Goal: Obtain resource: Download file/media

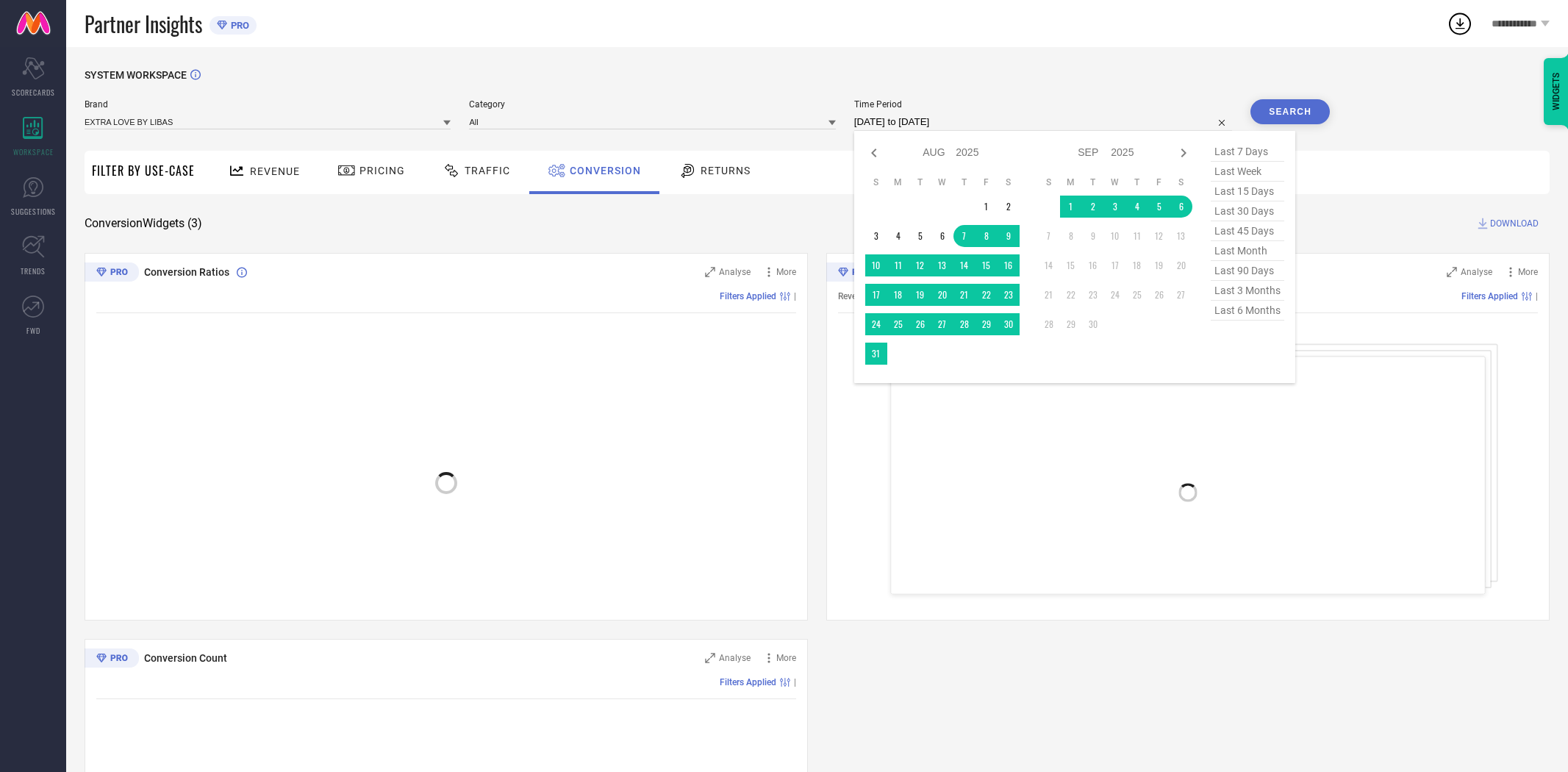
select select "7"
select select "2025"
select select "8"
select select "2025"
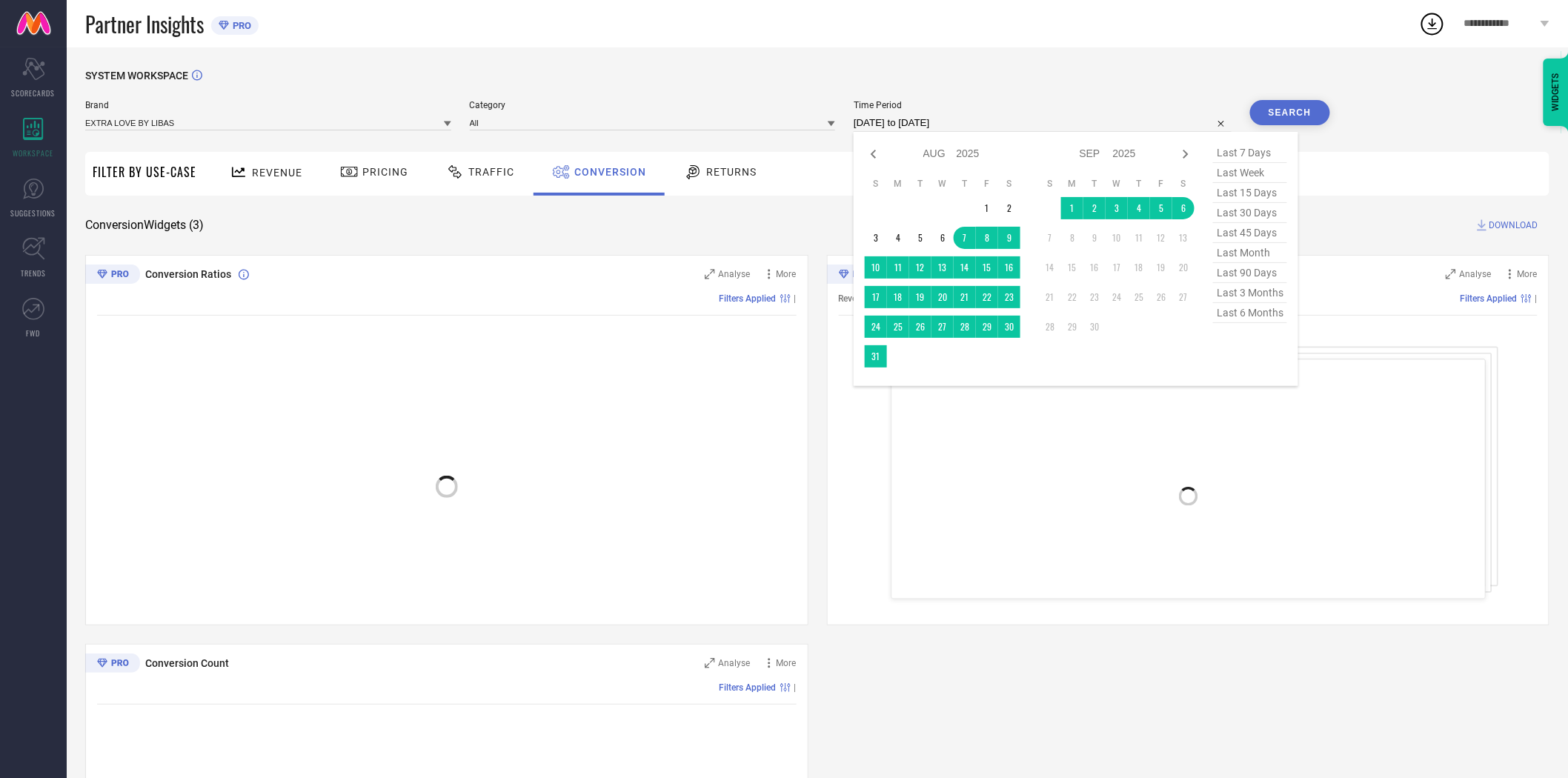
click at [965, 126] on input "[DATE] to [DATE]" at bounding box center [1043, 123] width 378 height 18
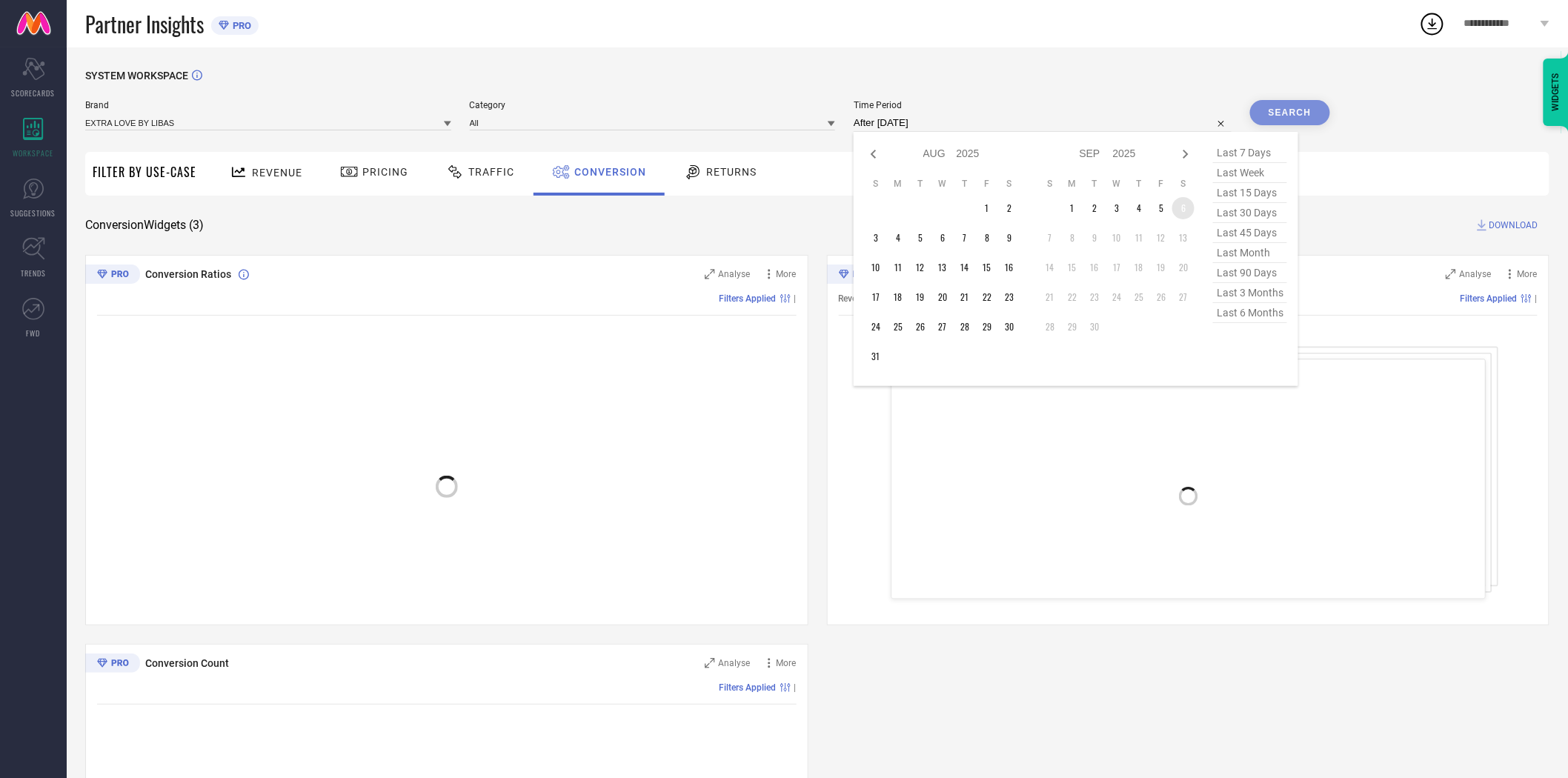
click at [1187, 213] on td "6" at bounding box center [1183, 208] width 23 height 23
type input "[DATE] to [DATE]"
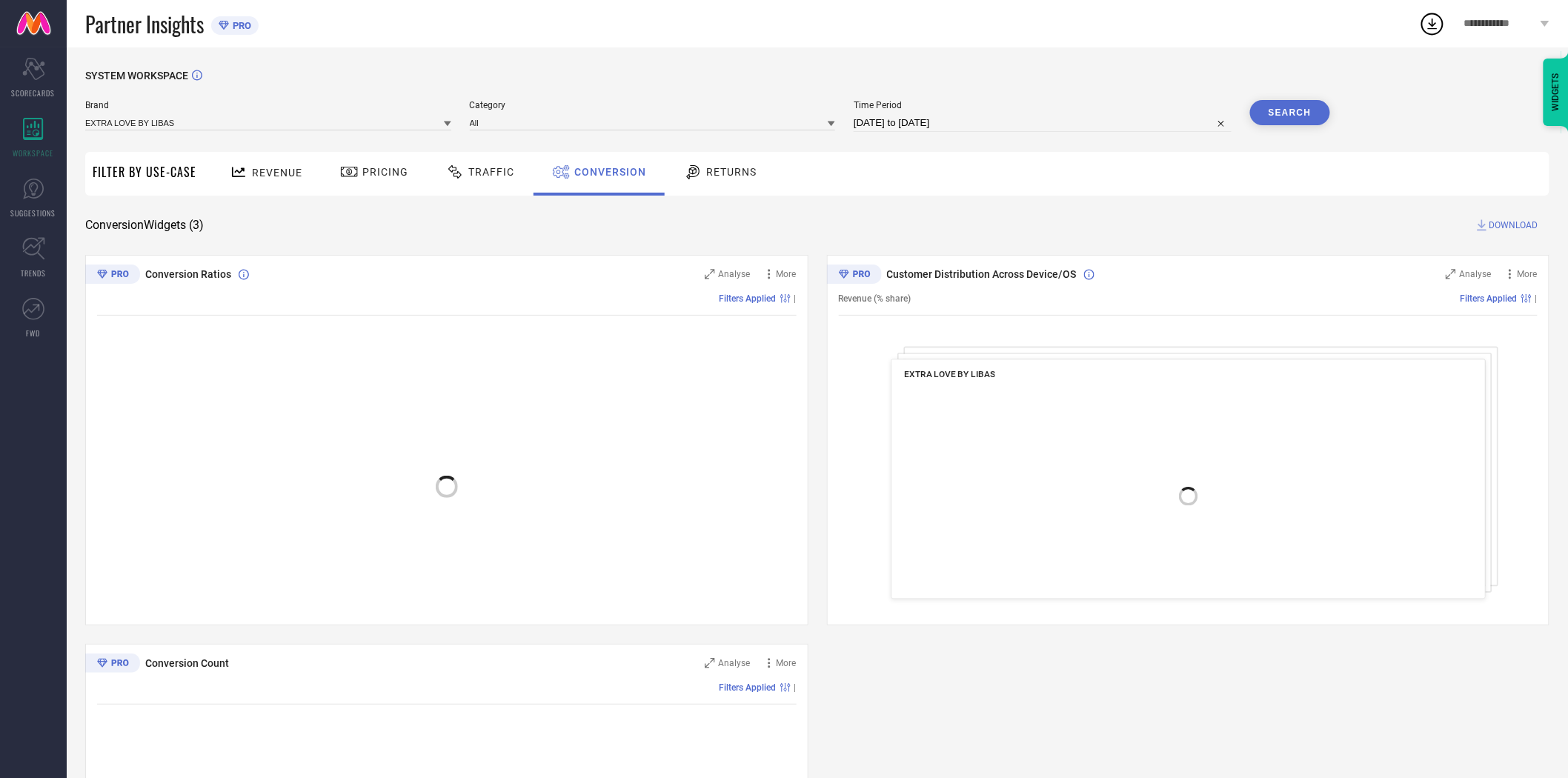
drag, startPoint x: 1187, startPoint y: 206, endPoint x: 1299, endPoint y: 114, distance: 144.9
click at [1190, 204] on div "SYSTEM WORKSPACE Brand EXTRA LOVE BY LIBAS Category All Time Period [DATE] to […" at bounding box center [818, 542] width 1465 height 944
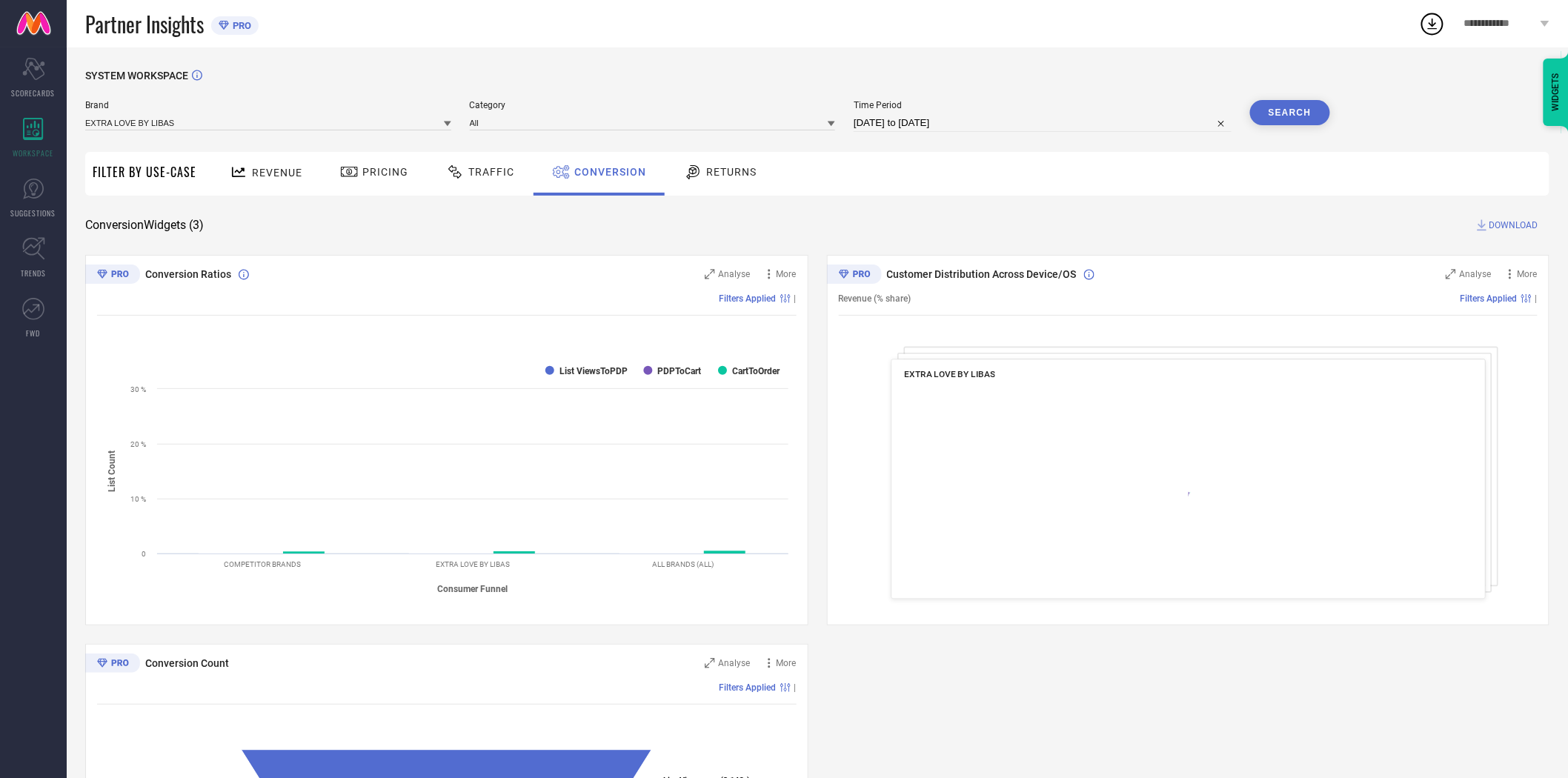
click at [1295, 113] on button "Search" at bounding box center [1289, 113] width 80 height 25
click at [1498, 223] on span "DOWNLOAD" at bounding box center [1514, 225] width 49 height 15
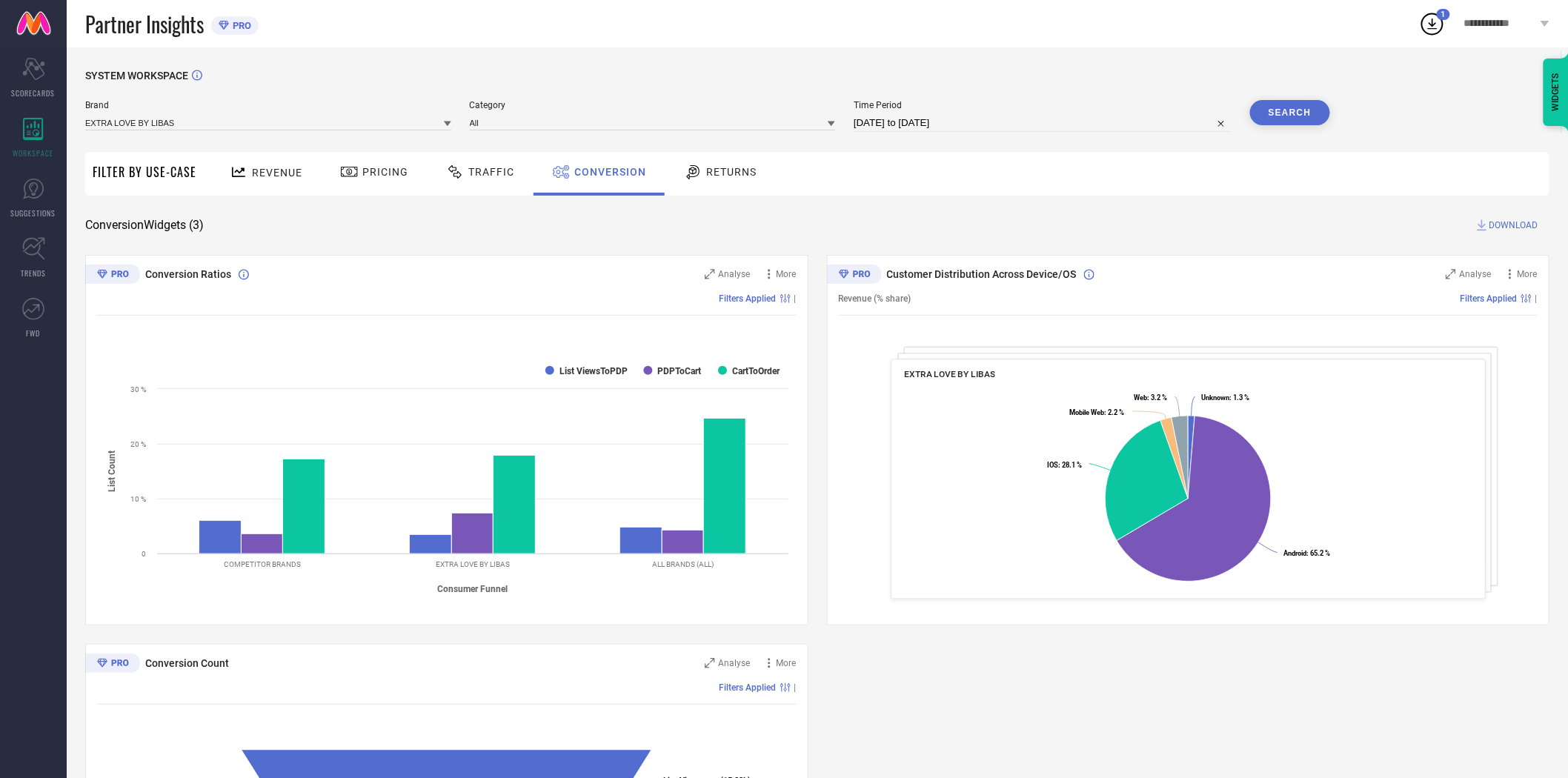
click at [447, 124] on icon at bounding box center [447, 124] width 8 height 5
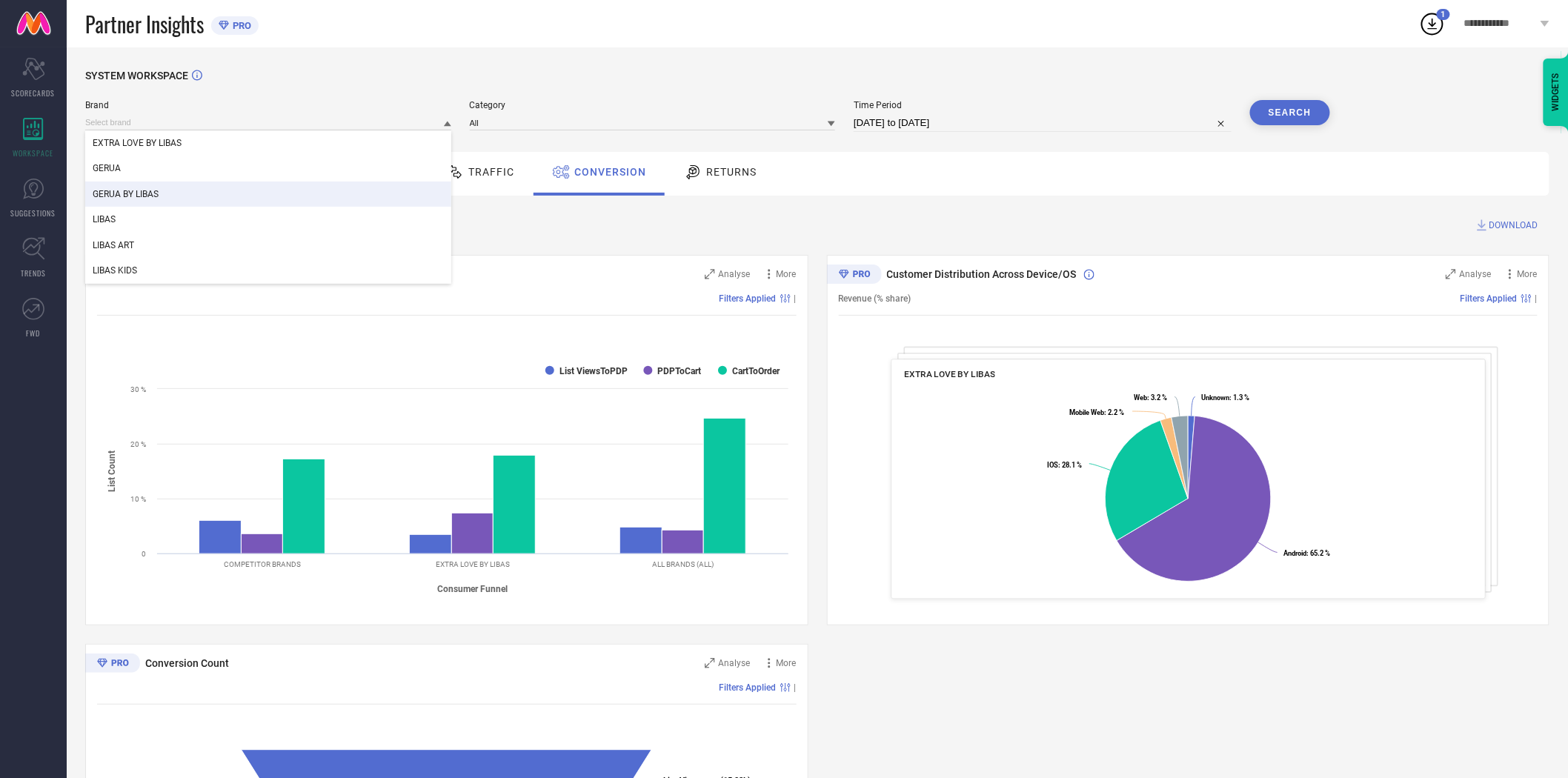
click at [330, 195] on div "GERUA BY LIBAS" at bounding box center [268, 194] width 366 height 25
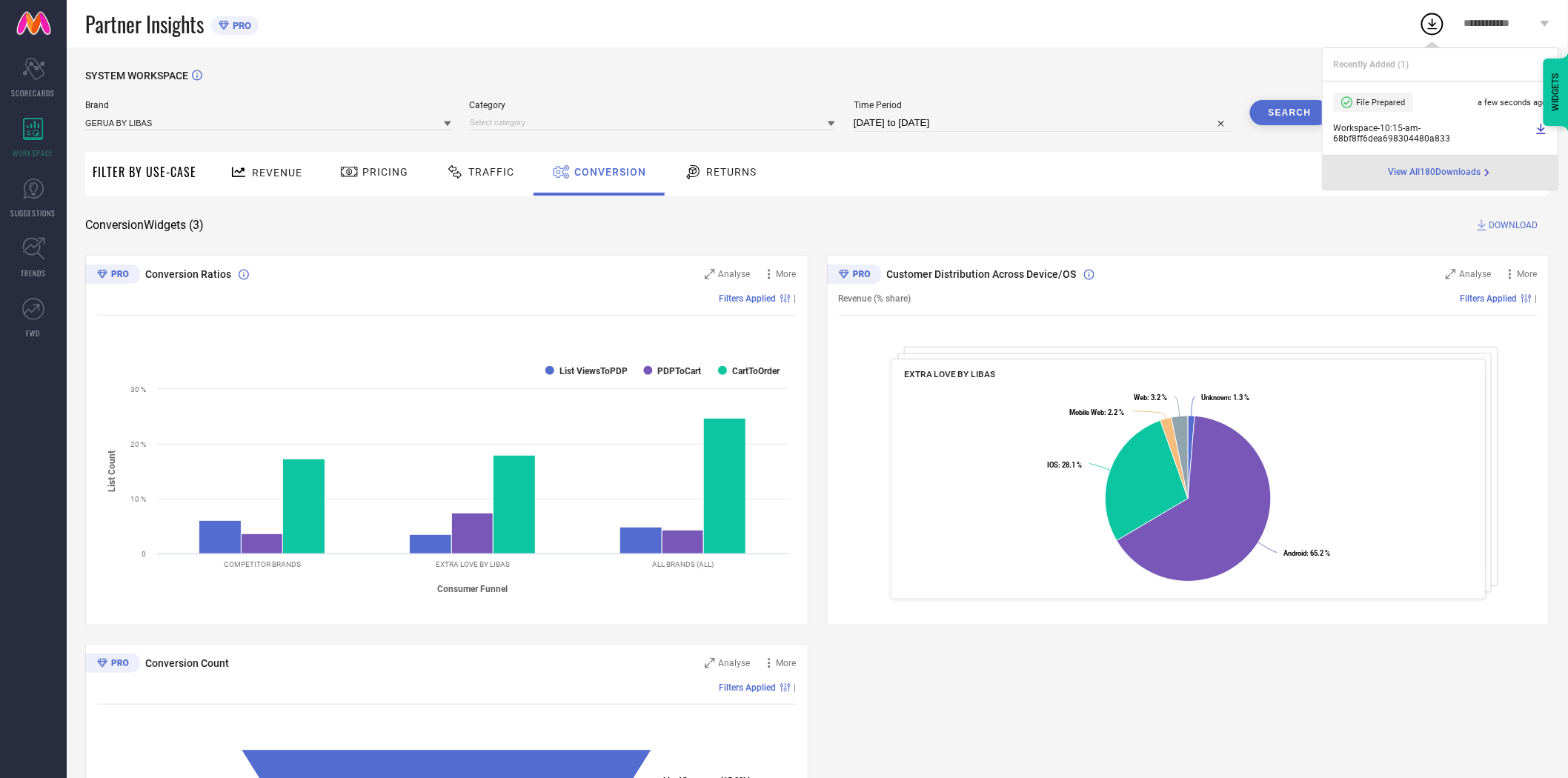
drag, startPoint x: 1145, startPoint y: 194, endPoint x: 1209, endPoint y: 181, distance: 65.3
click at [1145, 194] on div "Revenue Pricing Traffic Conversion Returns" at bounding box center [876, 173] width 1345 height 44
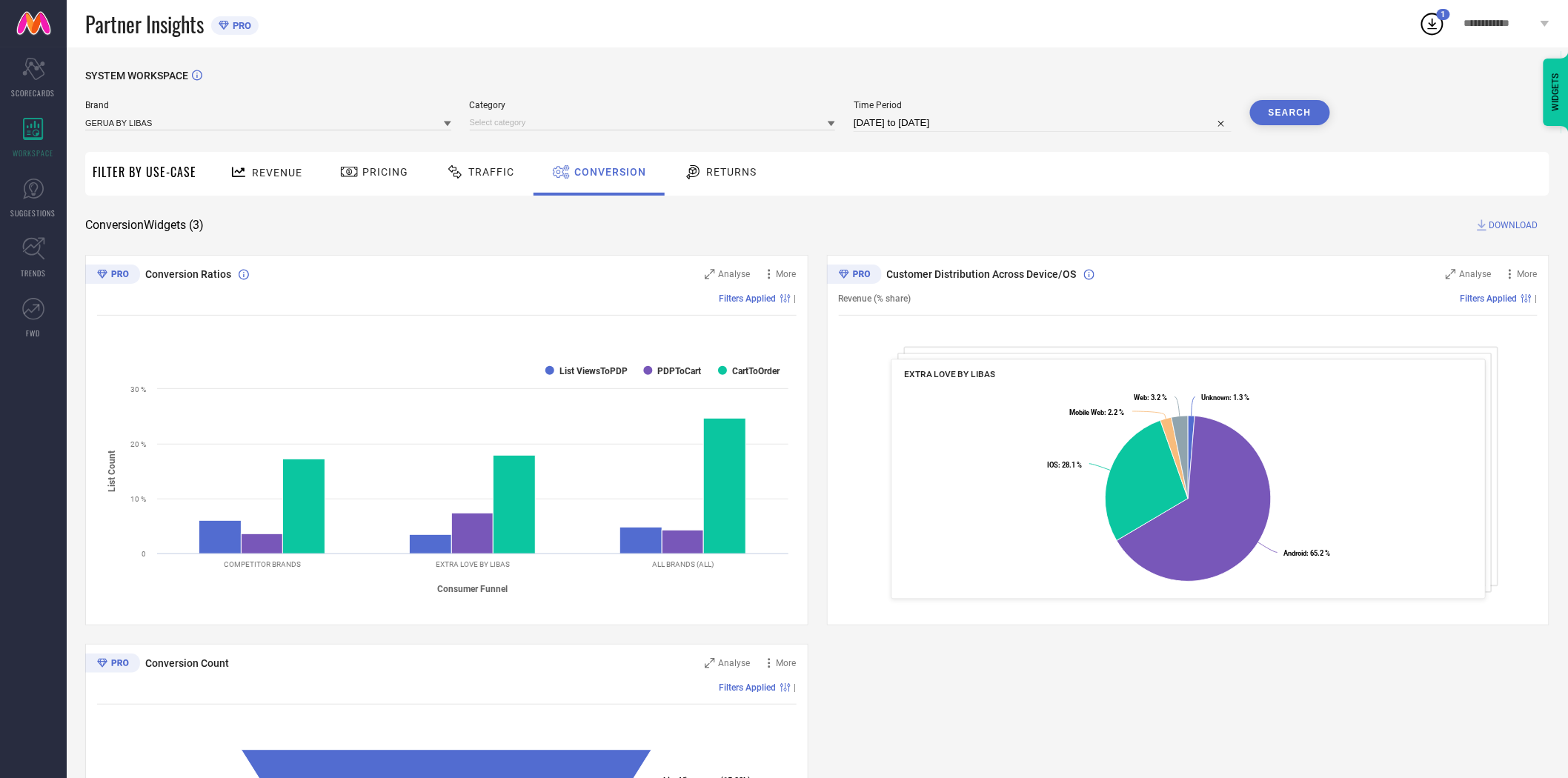
click at [1292, 116] on button "Search" at bounding box center [1289, 113] width 80 height 25
click at [1507, 223] on span "DOWNLOAD" at bounding box center [1514, 225] width 49 height 15
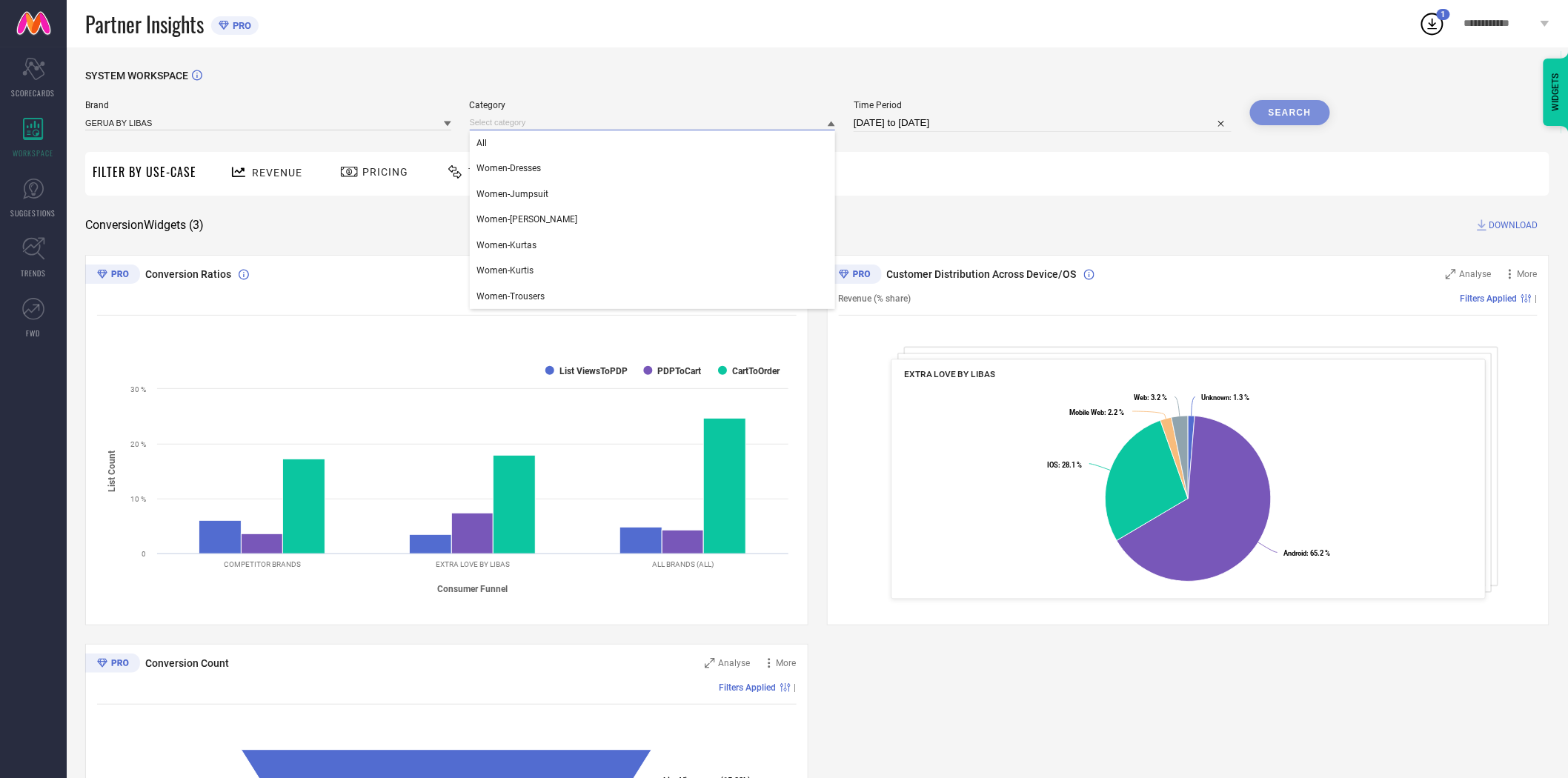
click at [576, 119] on input at bounding box center [653, 123] width 366 height 16
click at [552, 149] on div "All" at bounding box center [653, 143] width 366 height 25
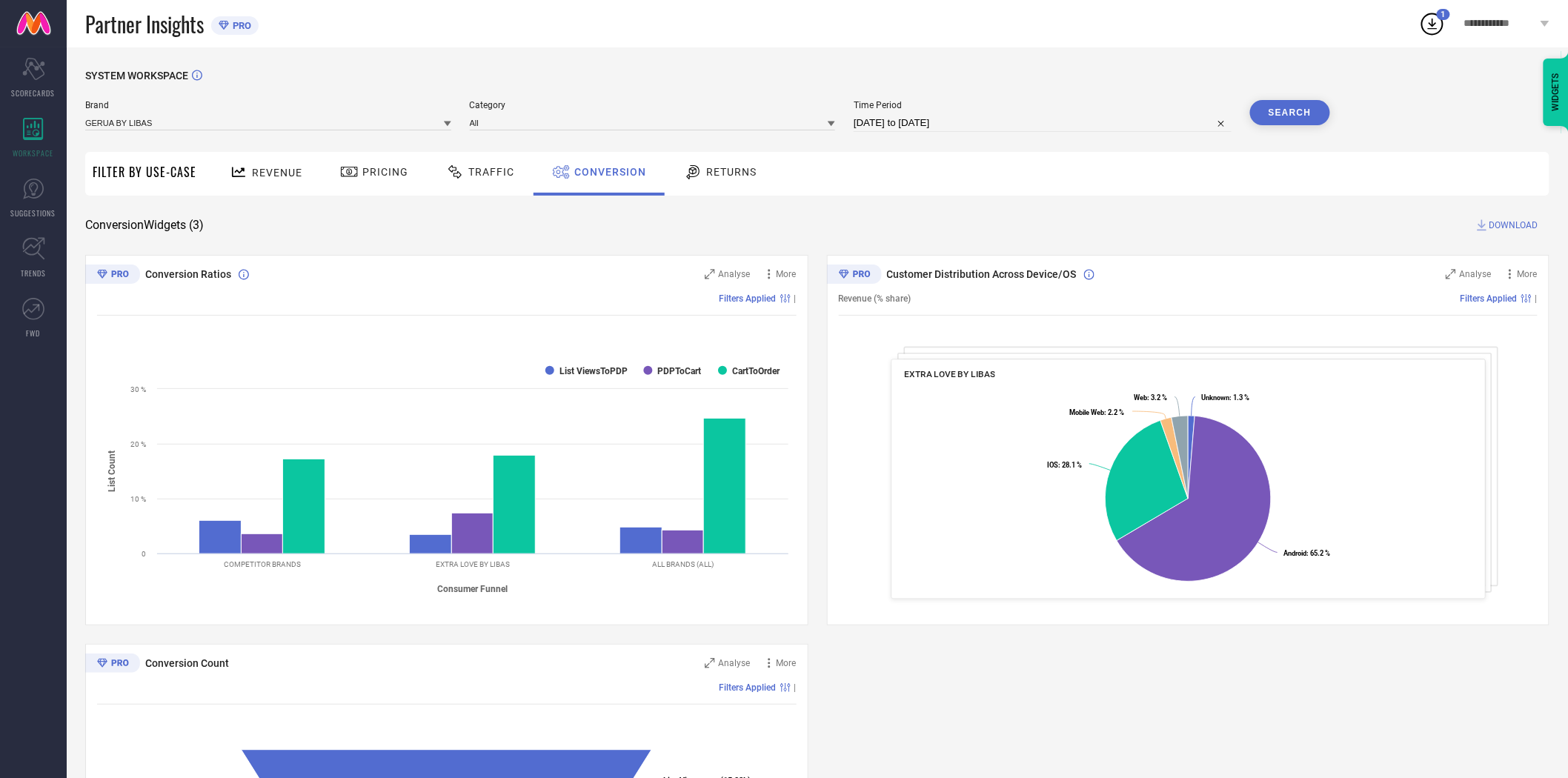
drag, startPoint x: 1062, startPoint y: 166, endPoint x: 1211, endPoint y: 149, distance: 150.0
click at [1063, 166] on div "Revenue Pricing Traffic Conversion Returns" at bounding box center [876, 173] width 1345 height 44
click at [1260, 183] on div "Revenue Pricing Traffic Conversion Returns" at bounding box center [876, 173] width 1345 height 44
click at [1286, 116] on button "Search" at bounding box center [1289, 113] width 80 height 25
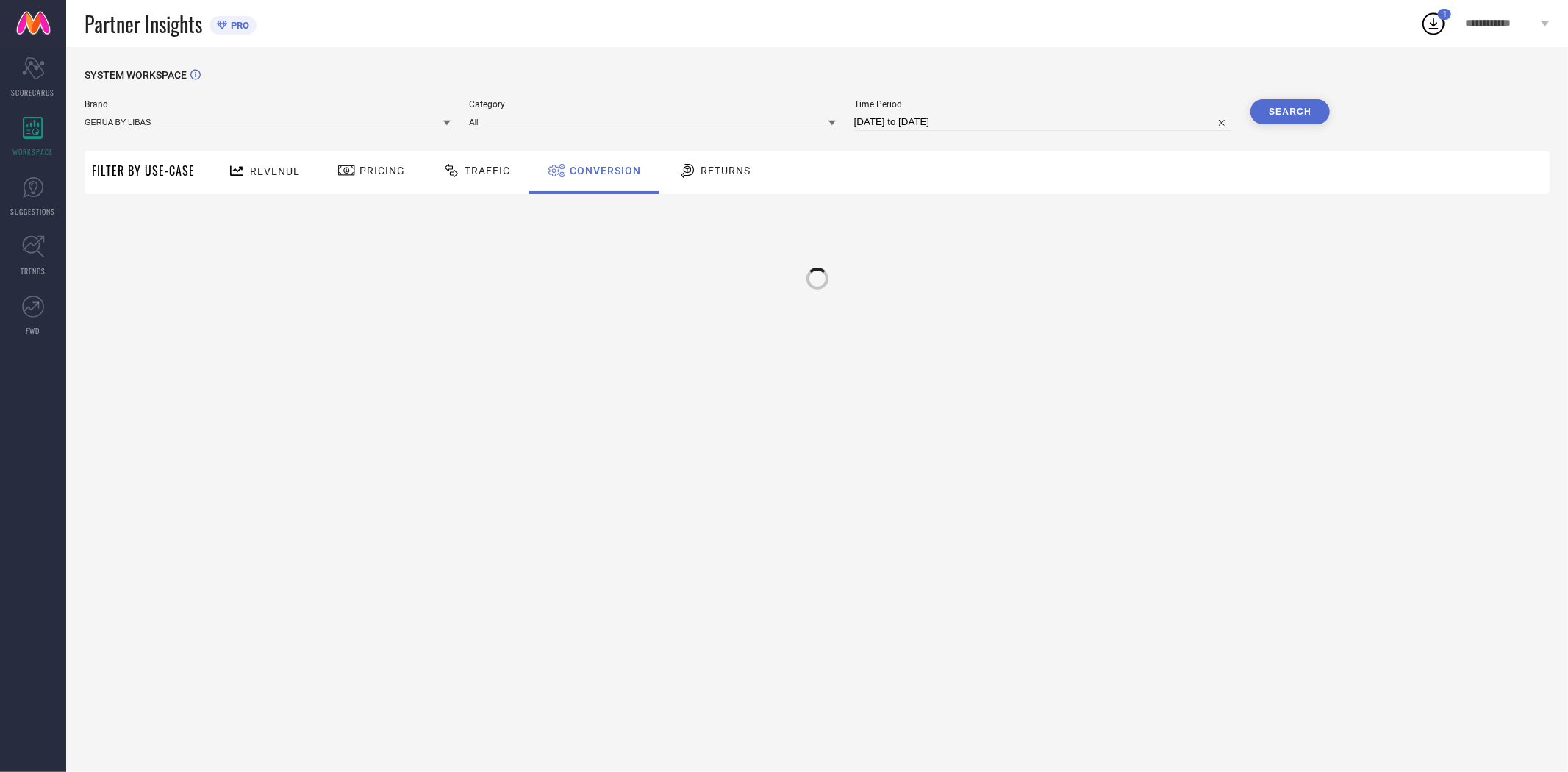
click at [1251, 189] on div "Revenue Pricing Traffic Conversion Returns" at bounding box center [875, 172] width 1347 height 43
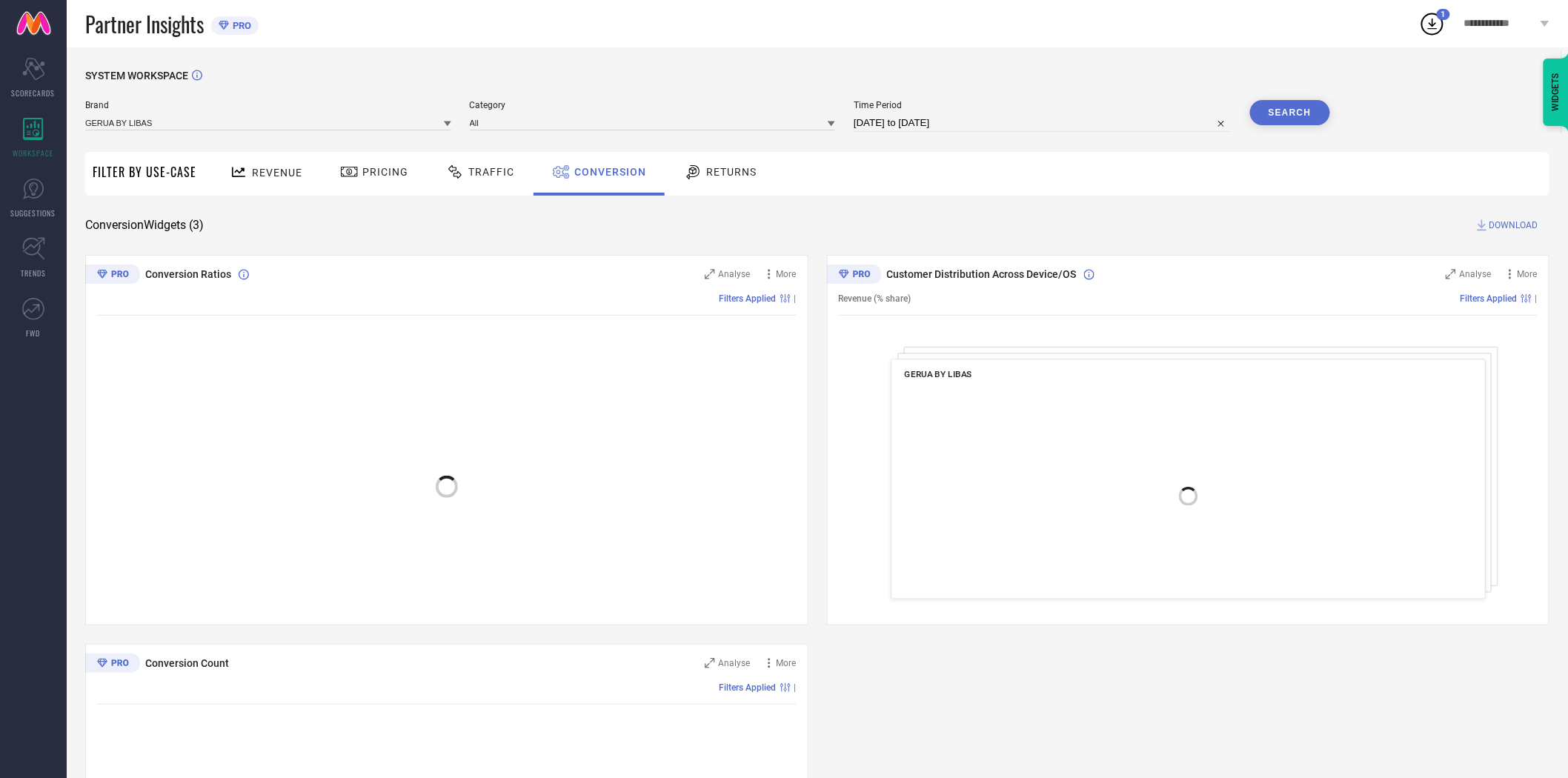
click at [1264, 175] on div "Revenue Pricing Traffic Conversion Returns" at bounding box center [876, 173] width 1345 height 44
click at [1517, 223] on span "DOWNLOAD" at bounding box center [1514, 225] width 49 height 15
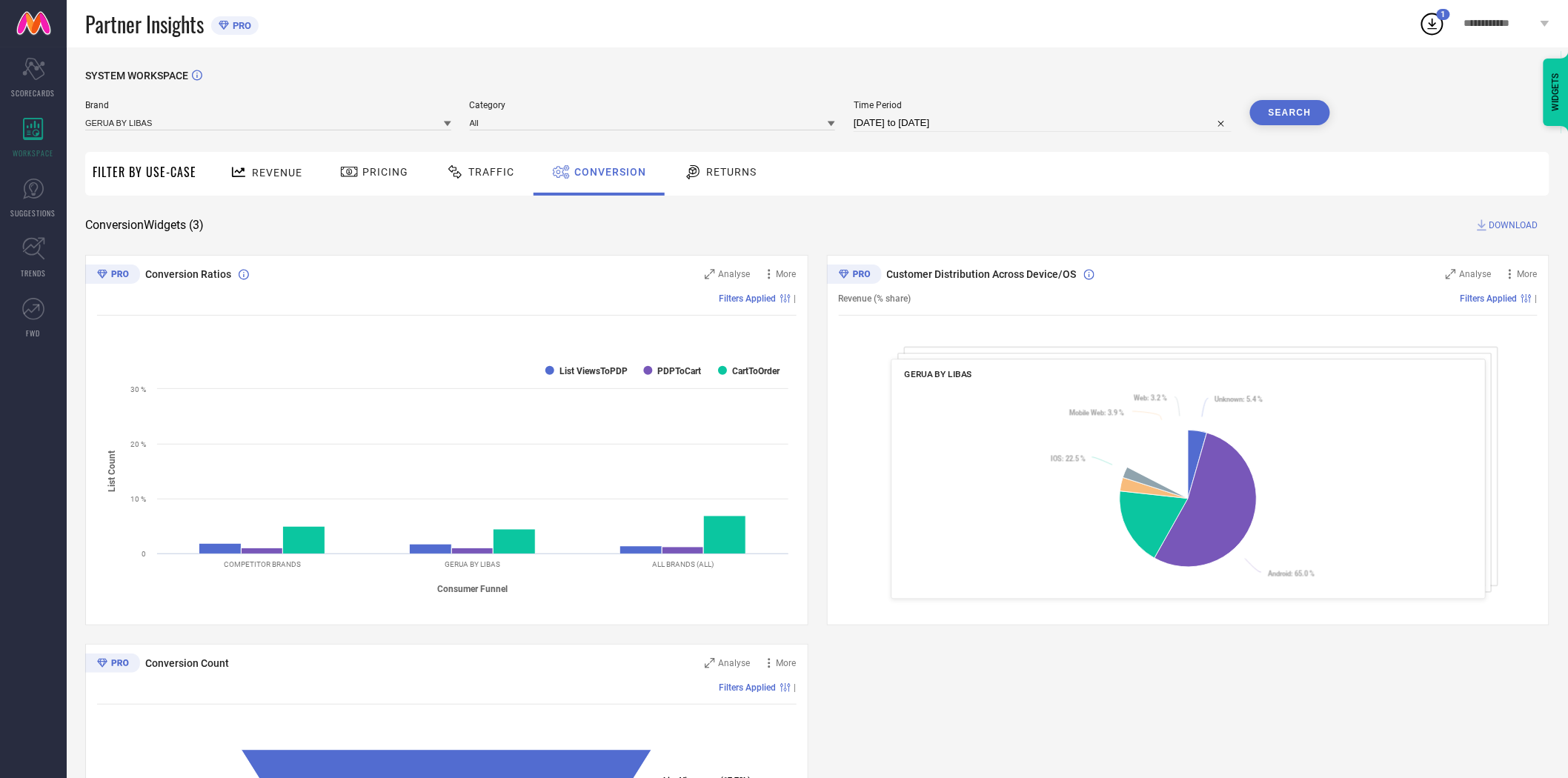
click at [446, 127] on icon at bounding box center [447, 124] width 8 height 8
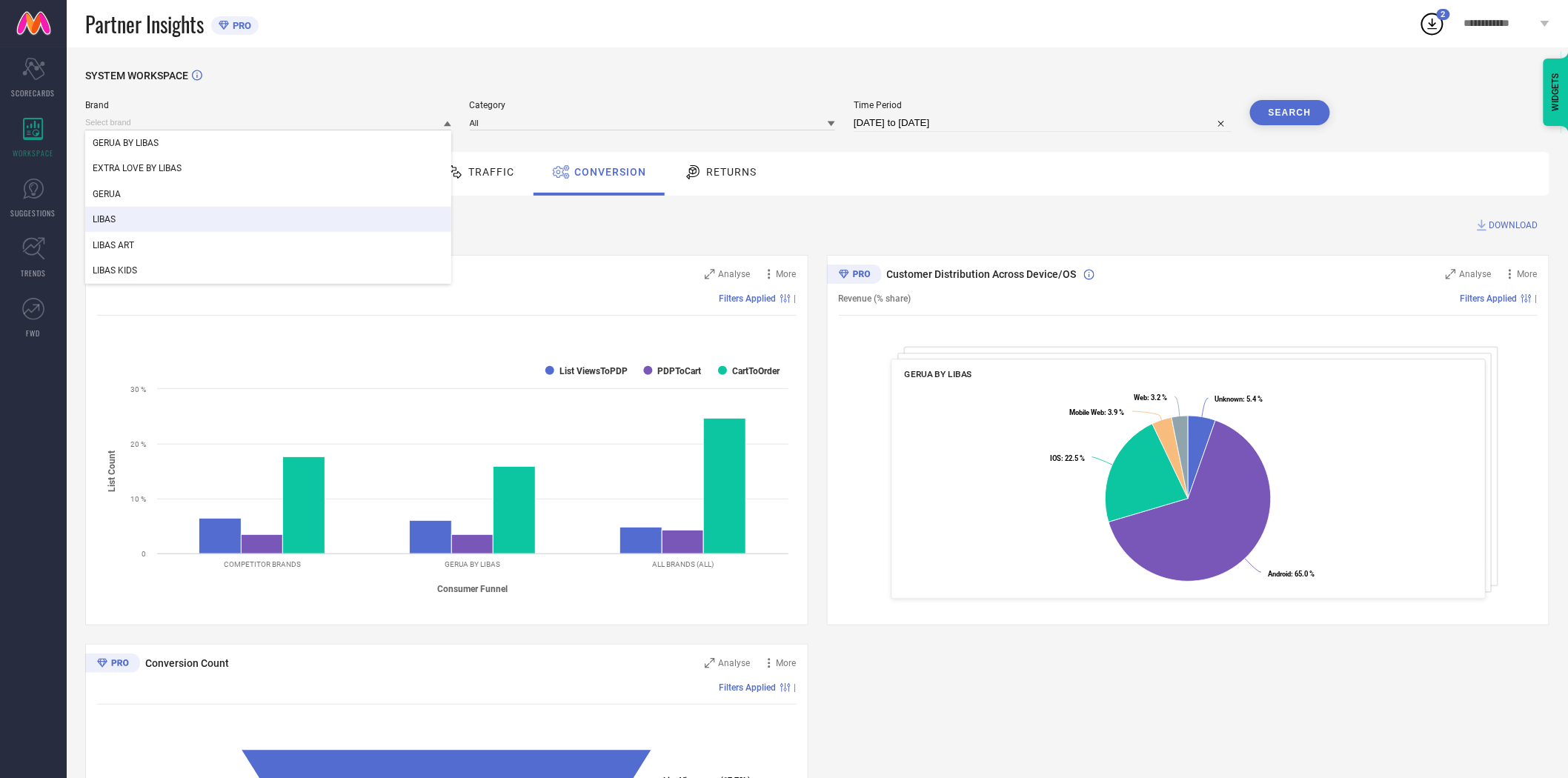
drag, startPoint x: 334, startPoint y: 216, endPoint x: 349, endPoint y: 202, distance: 20.5
click at [334, 216] on div "LIBAS" at bounding box center [268, 219] width 366 height 25
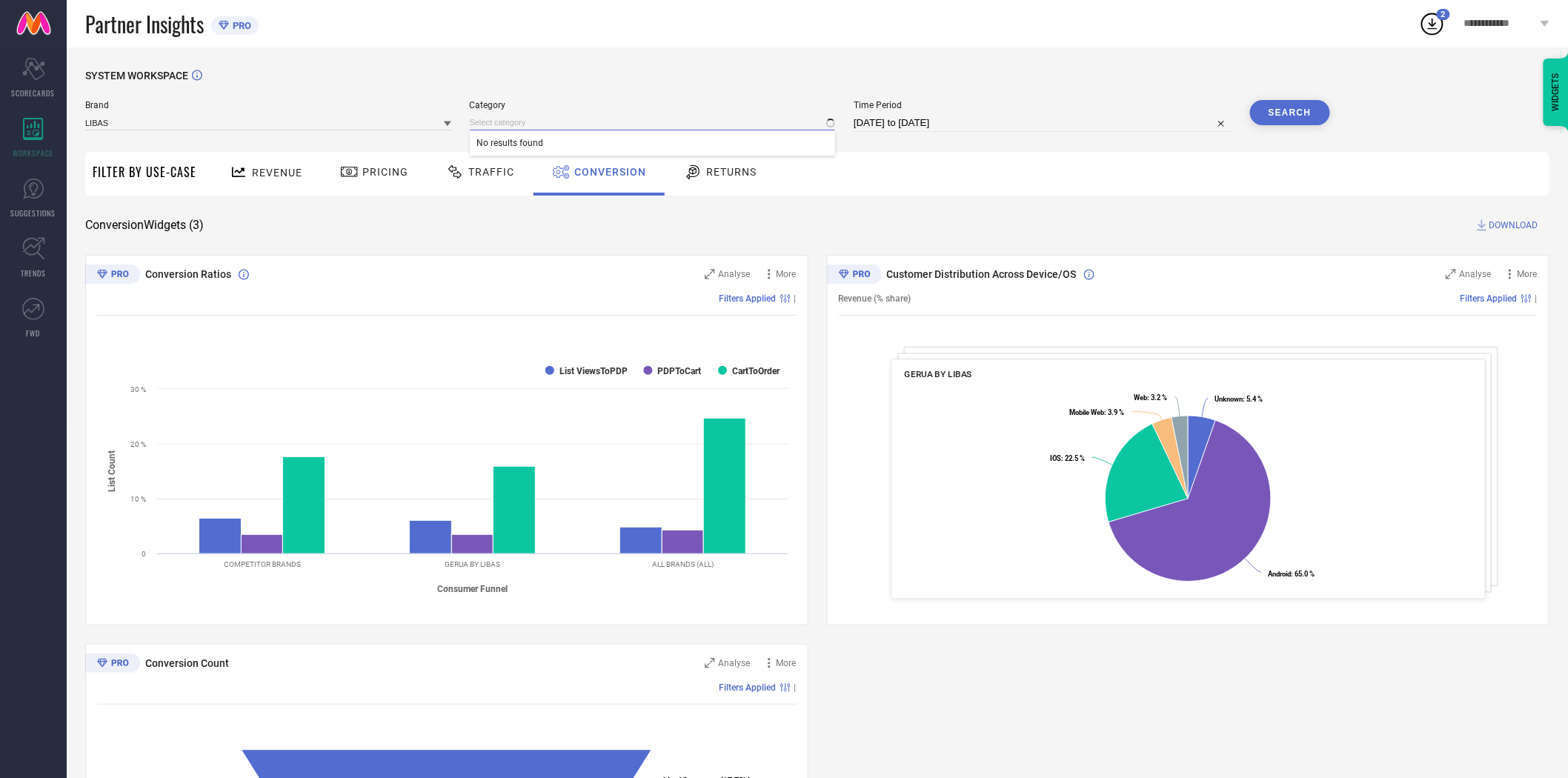
click at [492, 122] on input at bounding box center [653, 123] width 366 height 16
click at [504, 118] on input at bounding box center [653, 123] width 366 height 16
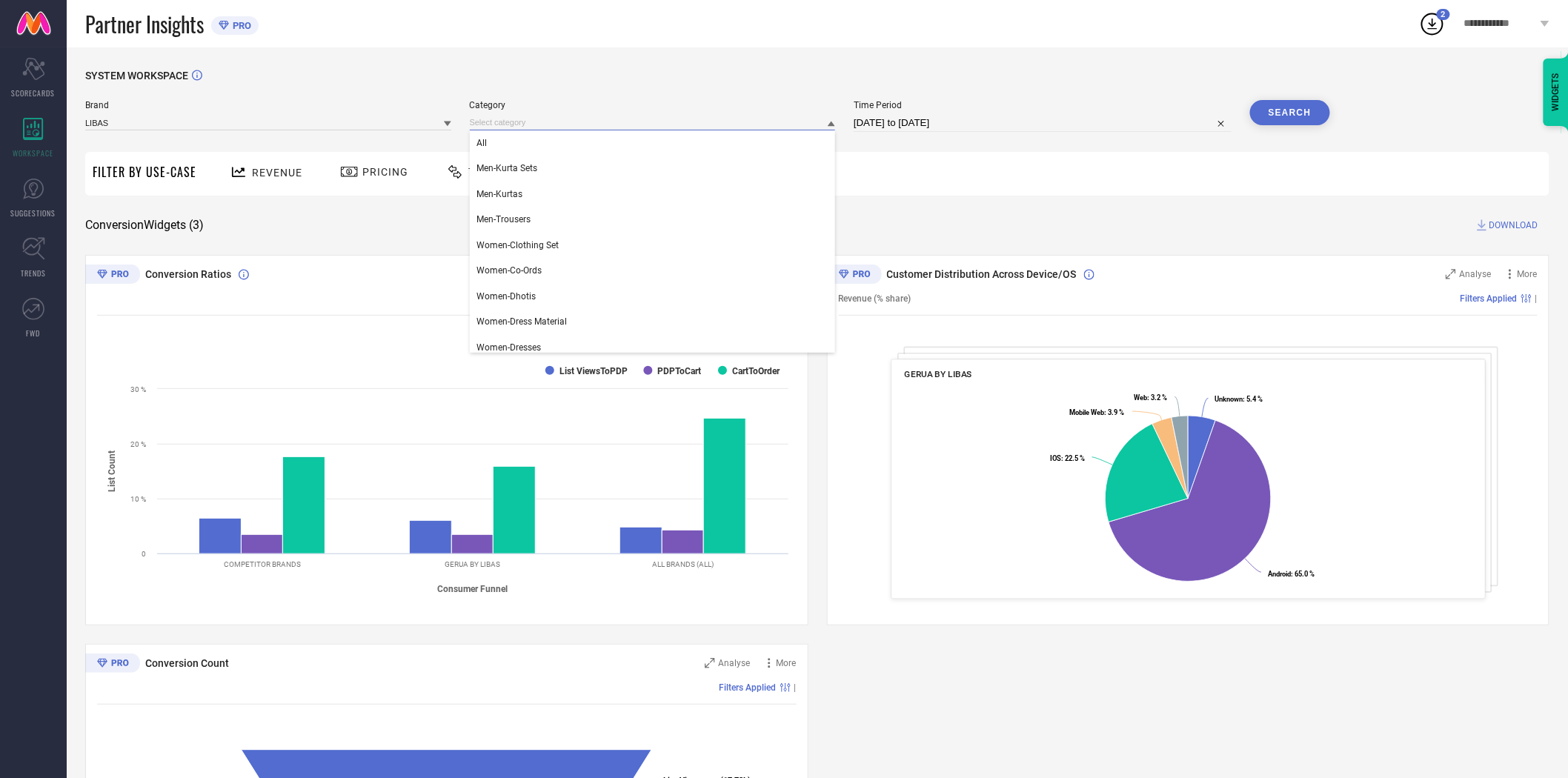
click at [504, 118] on input at bounding box center [653, 123] width 366 height 16
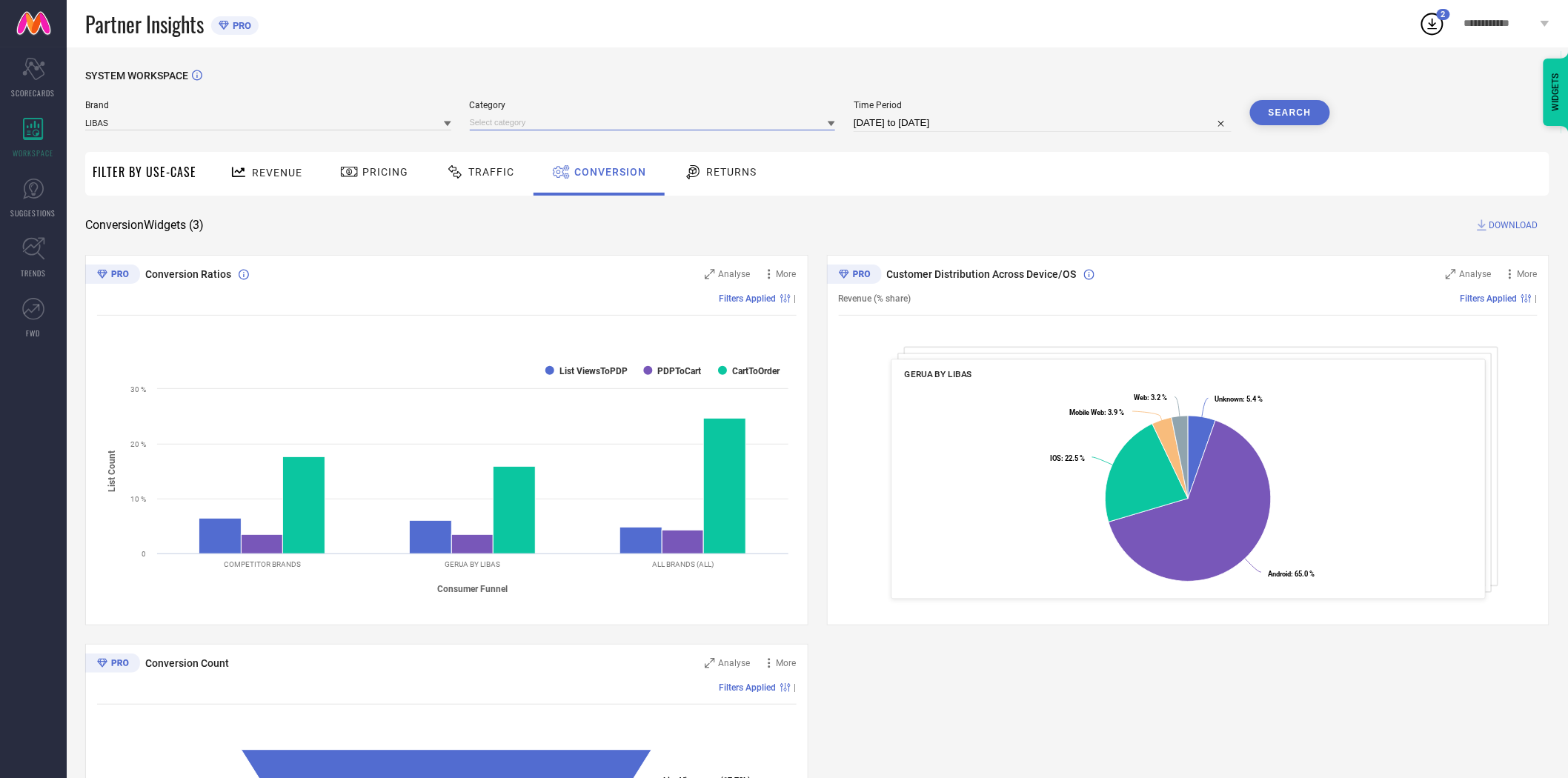
click at [504, 118] on input at bounding box center [653, 123] width 366 height 16
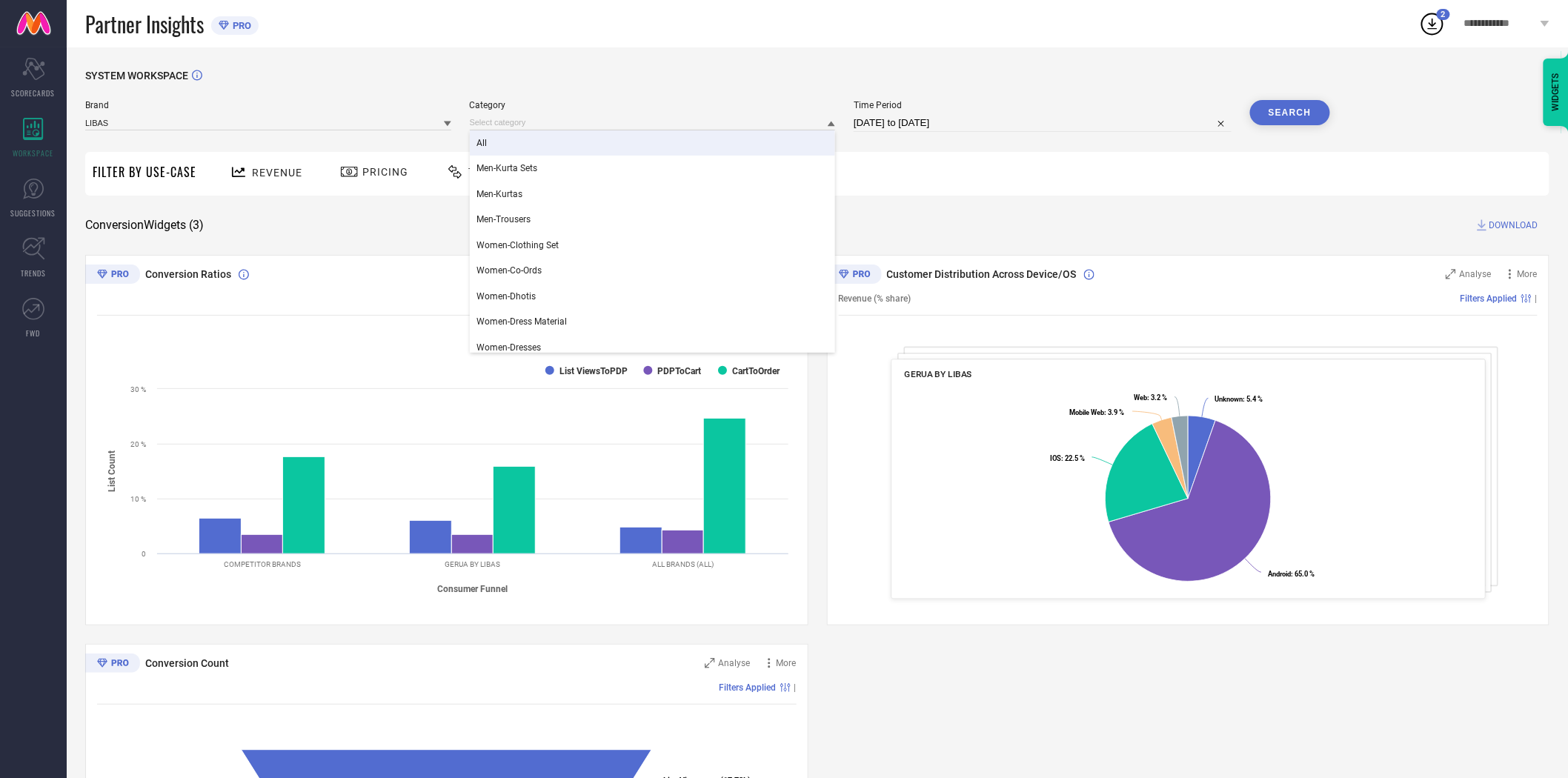
click at [504, 142] on div "All" at bounding box center [653, 143] width 366 height 25
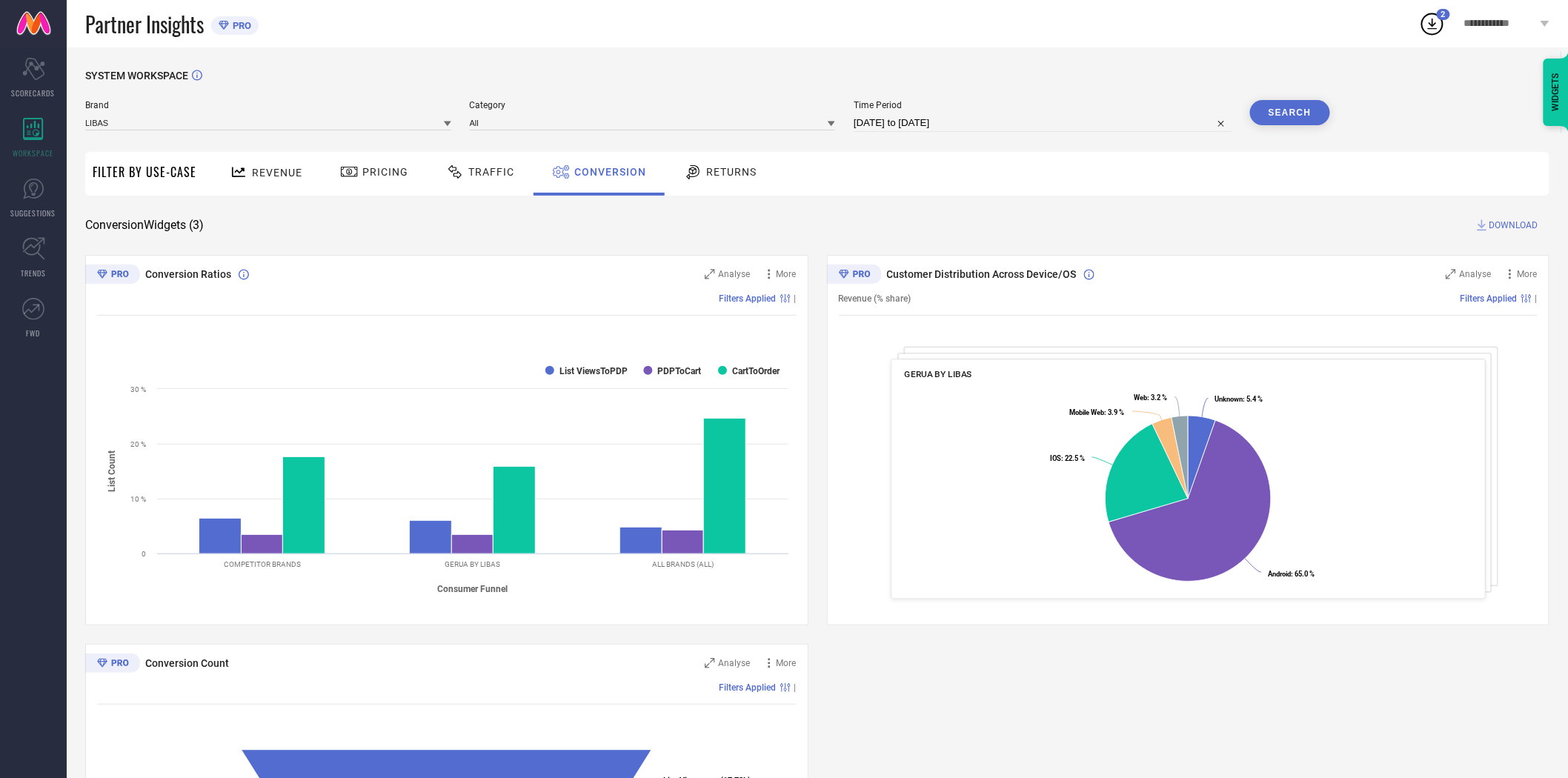
click at [1265, 116] on button "Search" at bounding box center [1289, 113] width 80 height 25
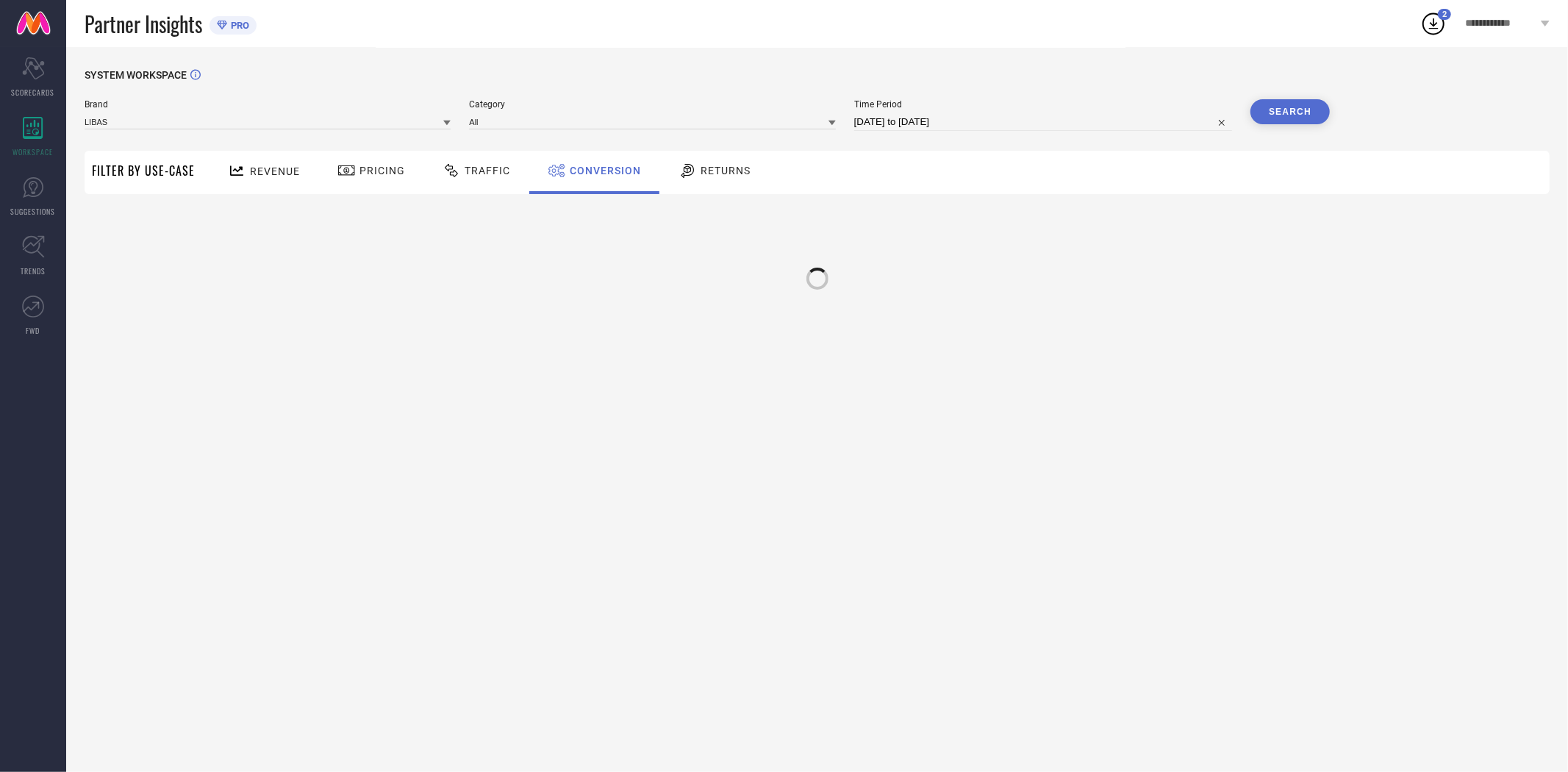
click at [1214, 188] on div "Revenue Pricing Traffic Conversion Returns" at bounding box center [875, 172] width 1347 height 43
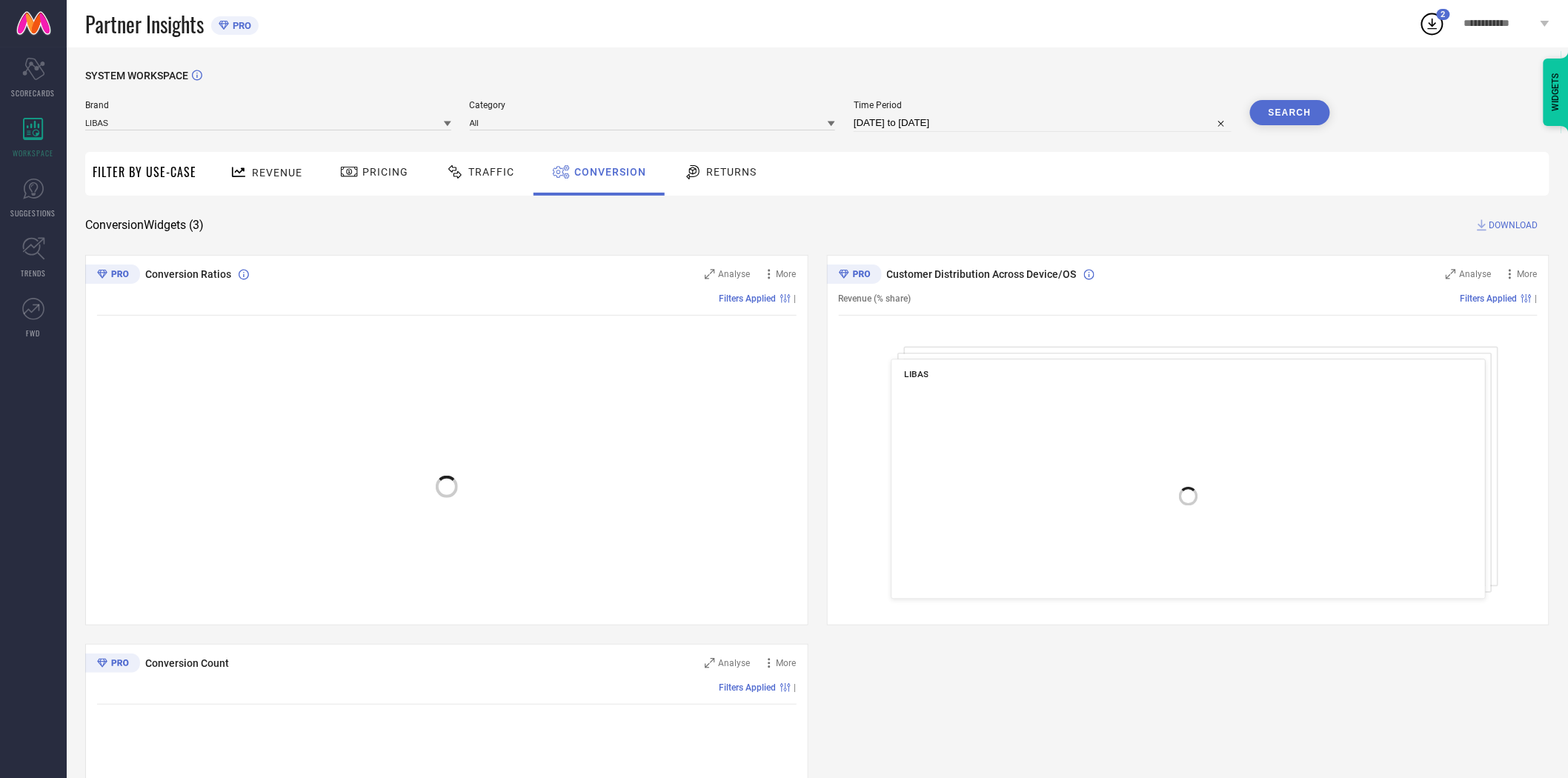
click at [1504, 225] on span "DOWNLOAD" at bounding box center [1514, 225] width 49 height 15
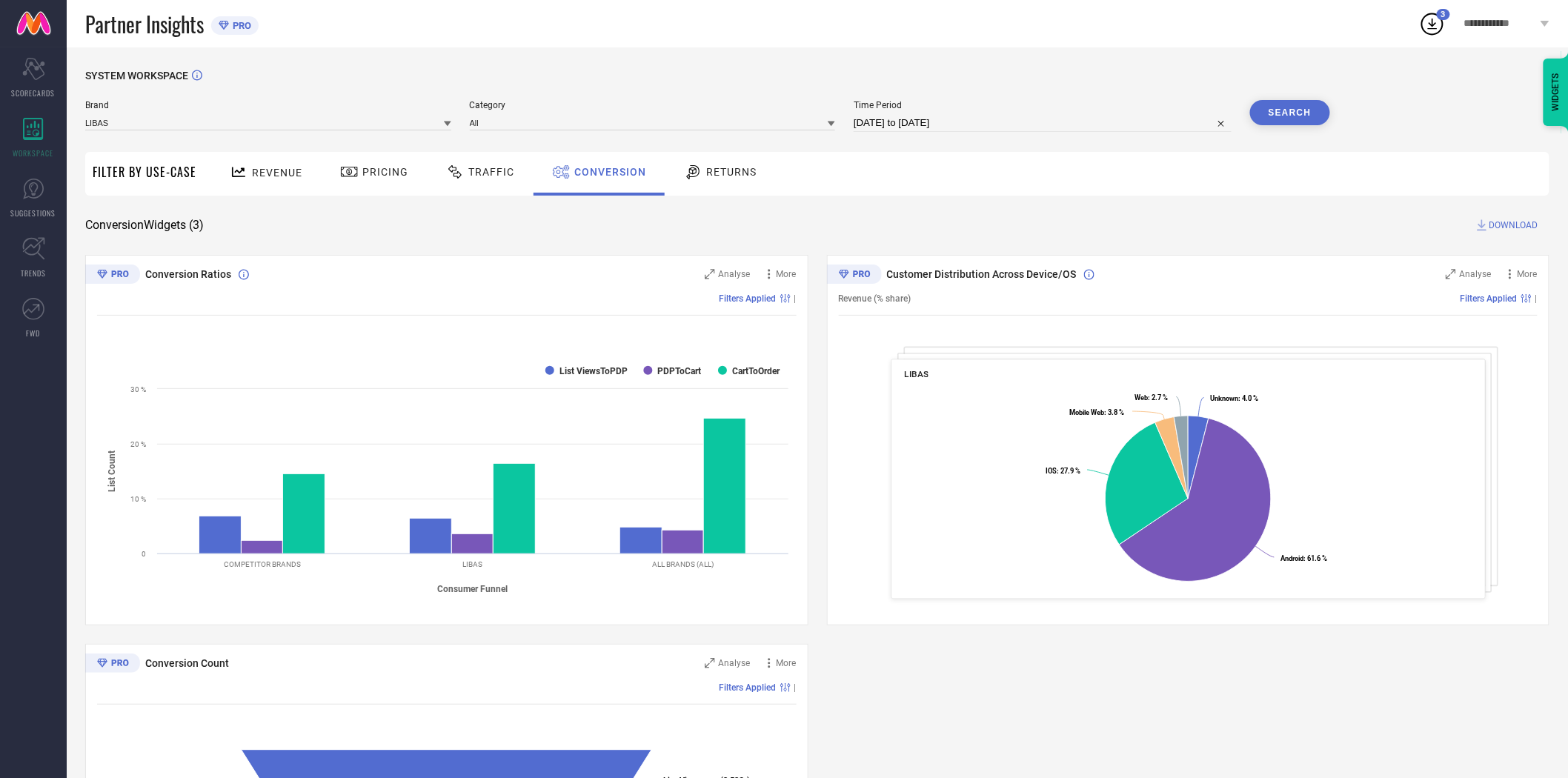
click at [447, 126] on icon at bounding box center [447, 124] width 8 height 8
drag, startPoint x: 353, startPoint y: 238, endPoint x: 386, endPoint y: 217, distance: 39.1
click at [353, 238] on div "LIBAS ART" at bounding box center [268, 245] width 366 height 25
click at [535, 124] on input at bounding box center [653, 123] width 366 height 16
click at [530, 126] on input at bounding box center [653, 123] width 366 height 16
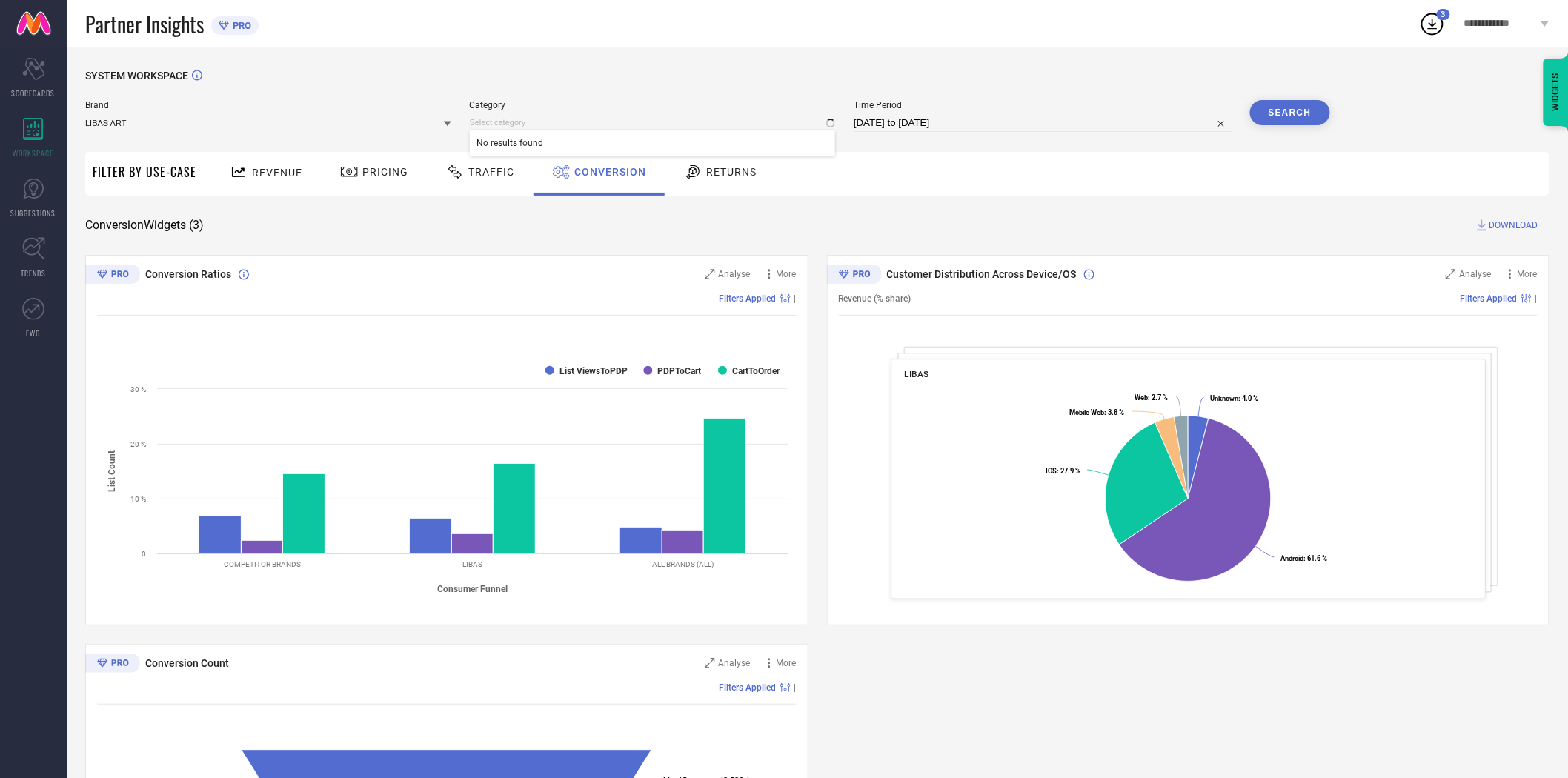
click at [530, 126] on input at bounding box center [653, 123] width 366 height 16
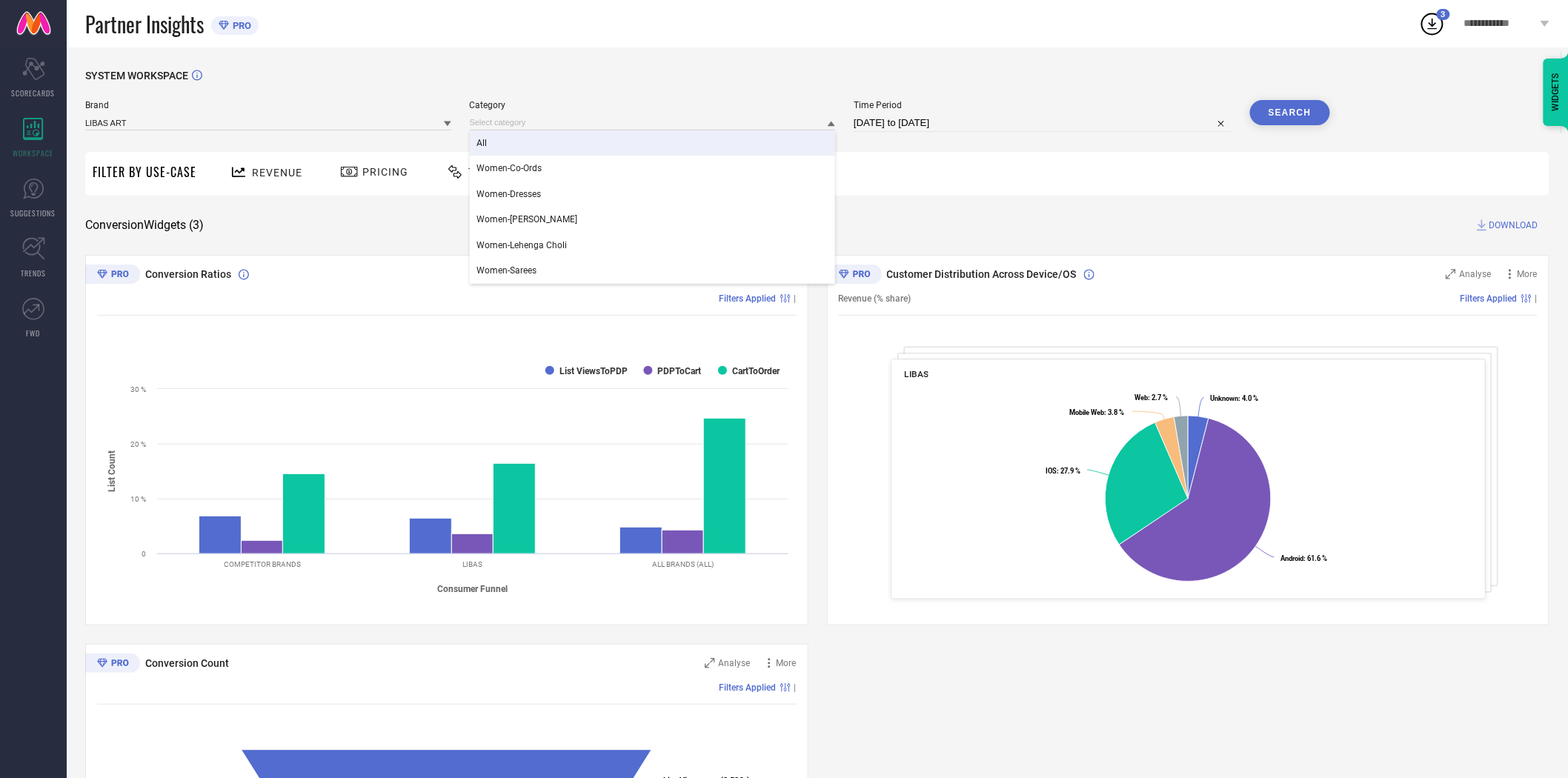
click at [528, 146] on div "All" at bounding box center [653, 143] width 366 height 25
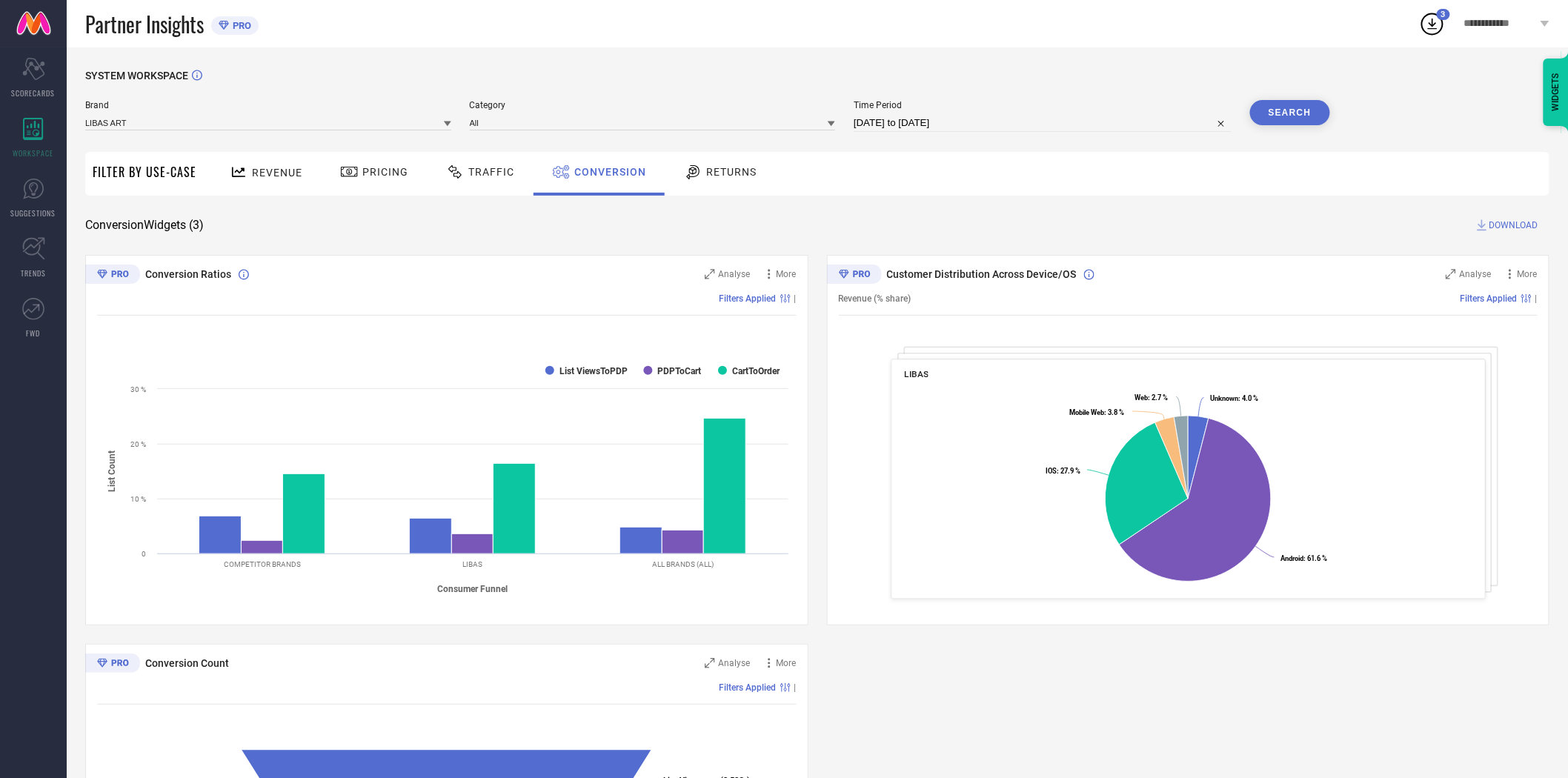
click at [1299, 106] on button "Search" at bounding box center [1289, 113] width 80 height 25
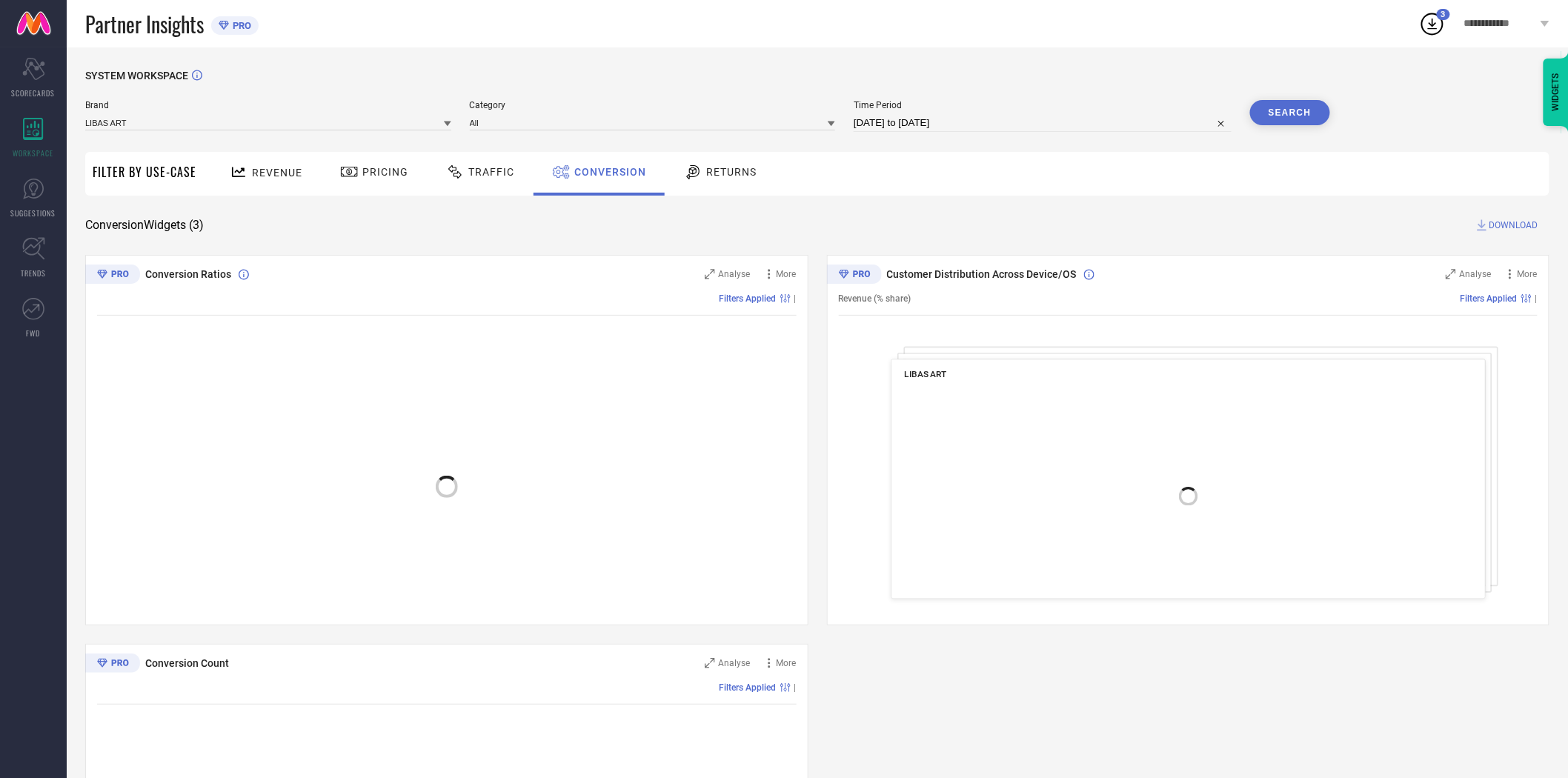
click at [1131, 180] on div "Revenue Pricing Traffic Conversion Returns" at bounding box center [876, 173] width 1345 height 44
click at [1520, 223] on span "DOWNLOAD" at bounding box center [1514, 225] width 49 height 15
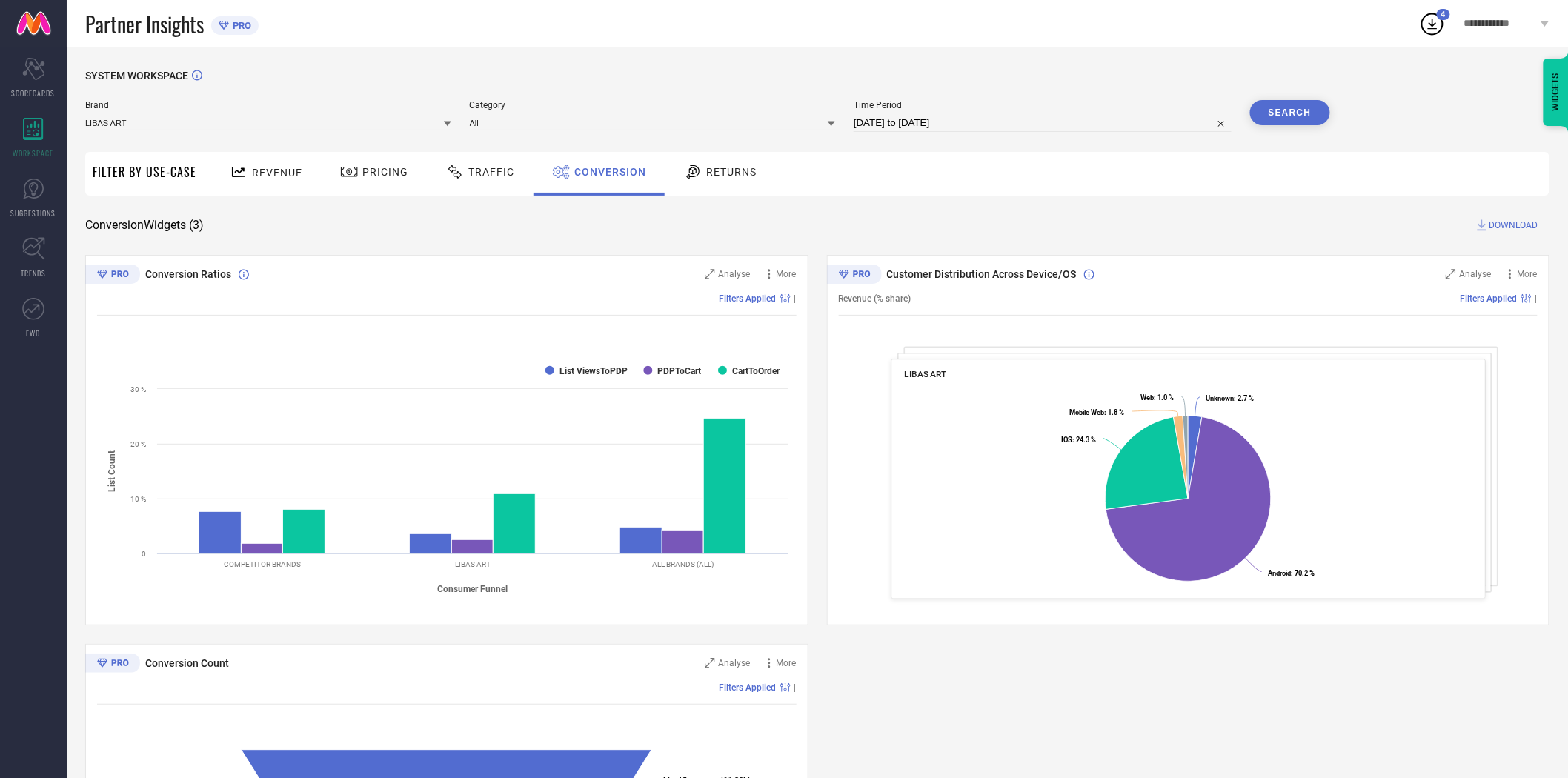
click at [445, 121] on icon at bounding box center [447, 124] width 8 height 8
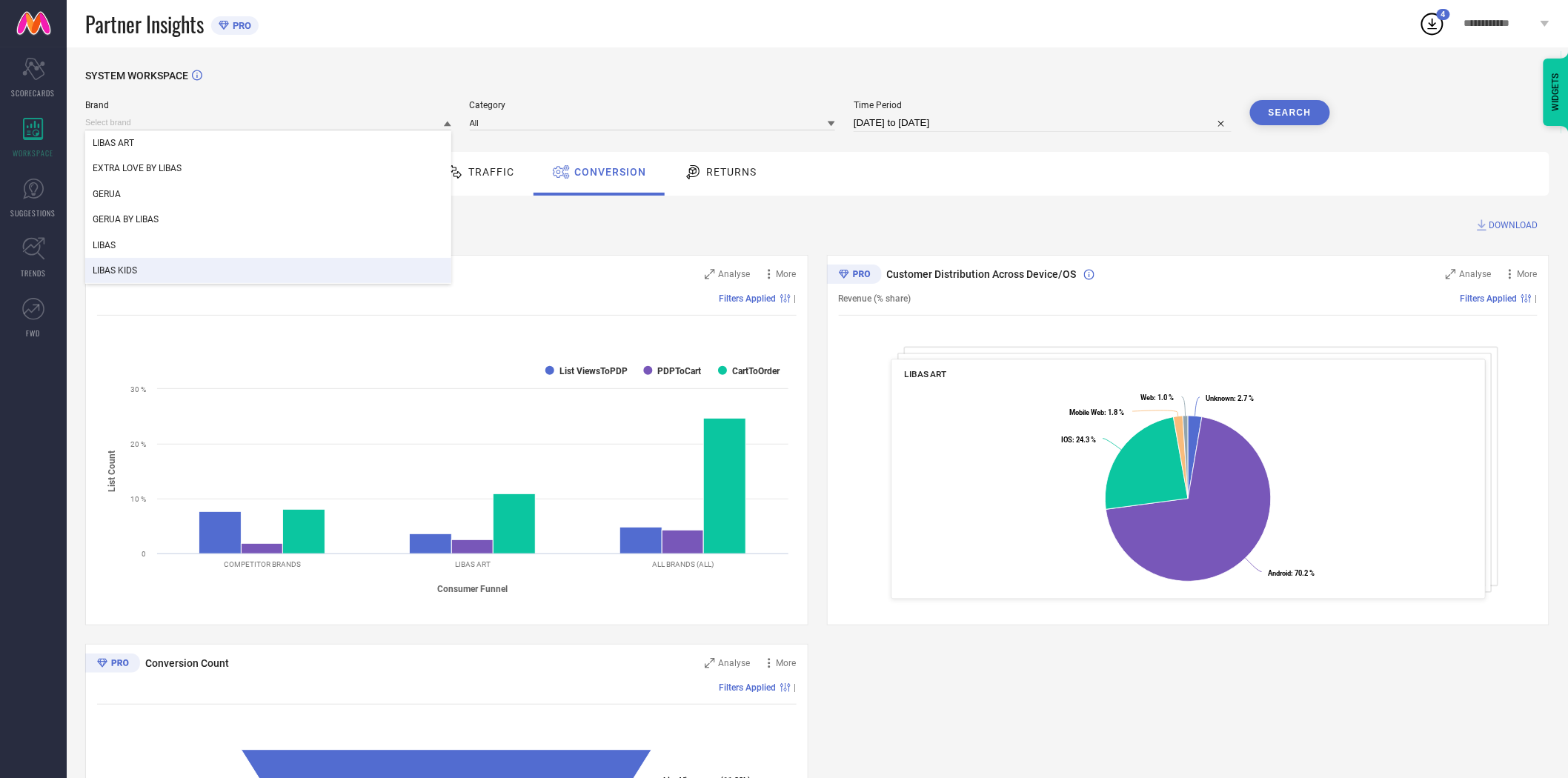
click at [356, 268] on div "LIBAS KIDS" at bounding box center [268, 270] width 366 height 25
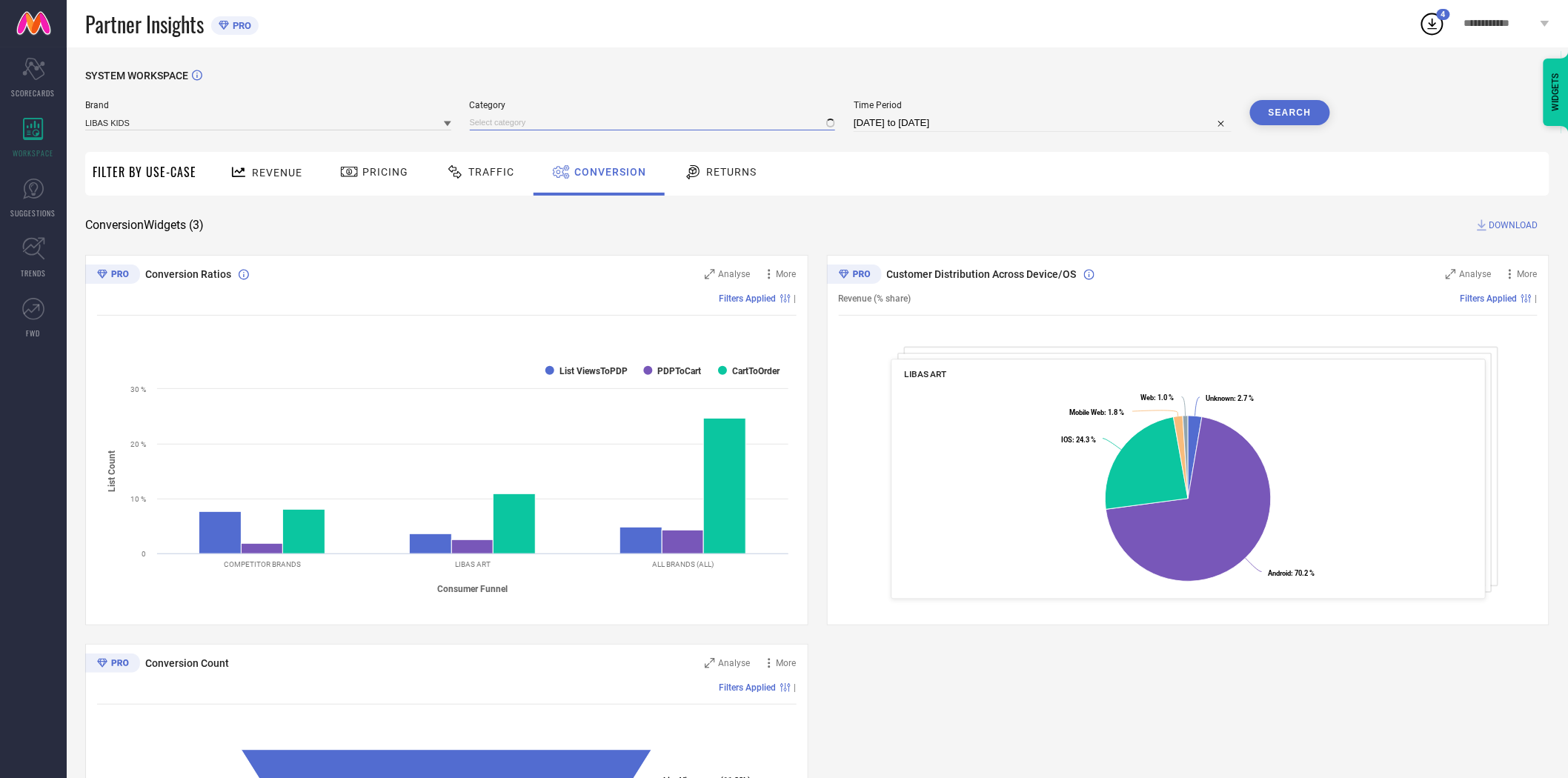
click at [566, 128] on input at bounding box center [653, 123] width 366 height 16
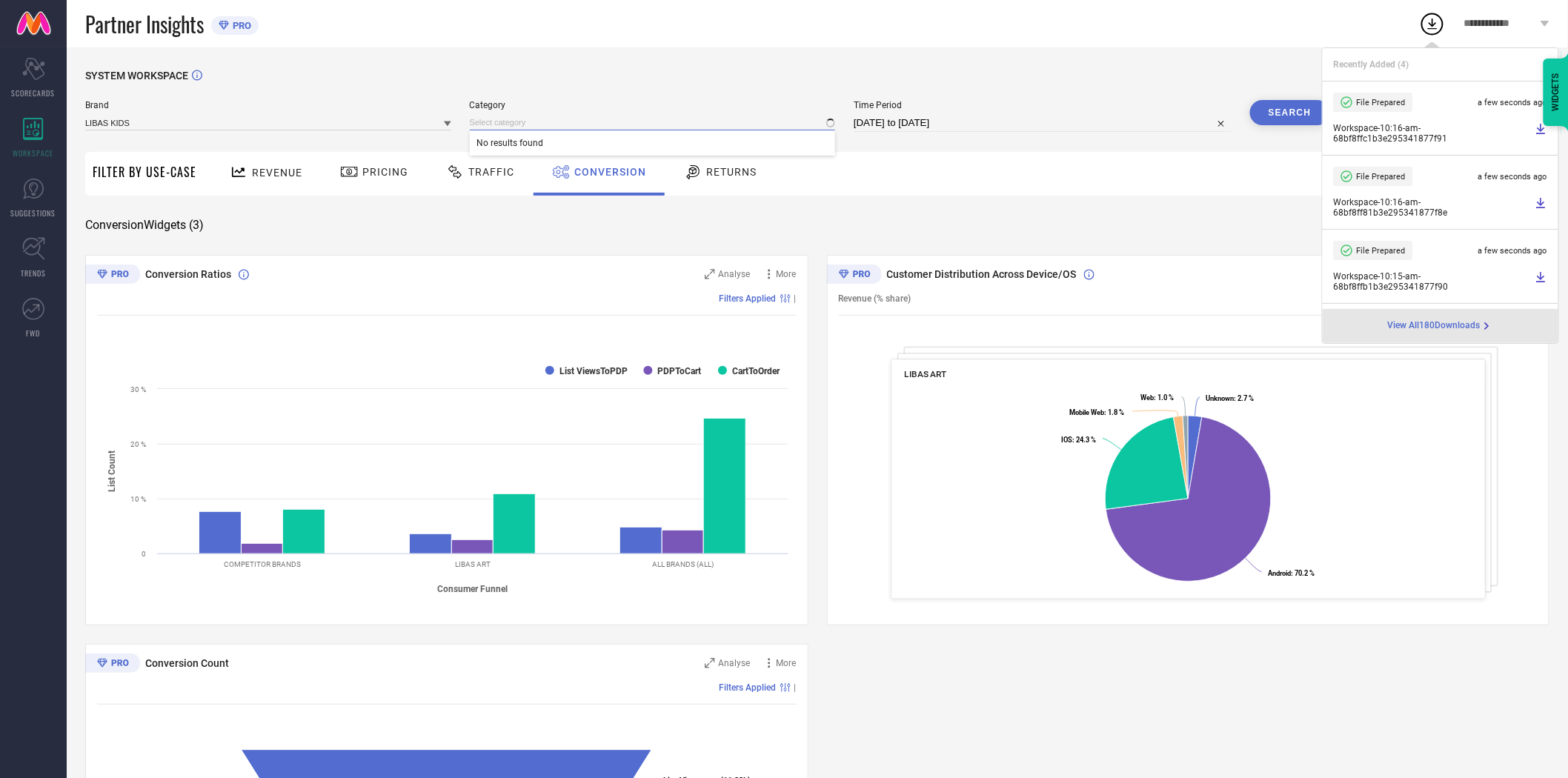
click at [560, 116] on input at bounding box center [653, 123] width 366 height 16
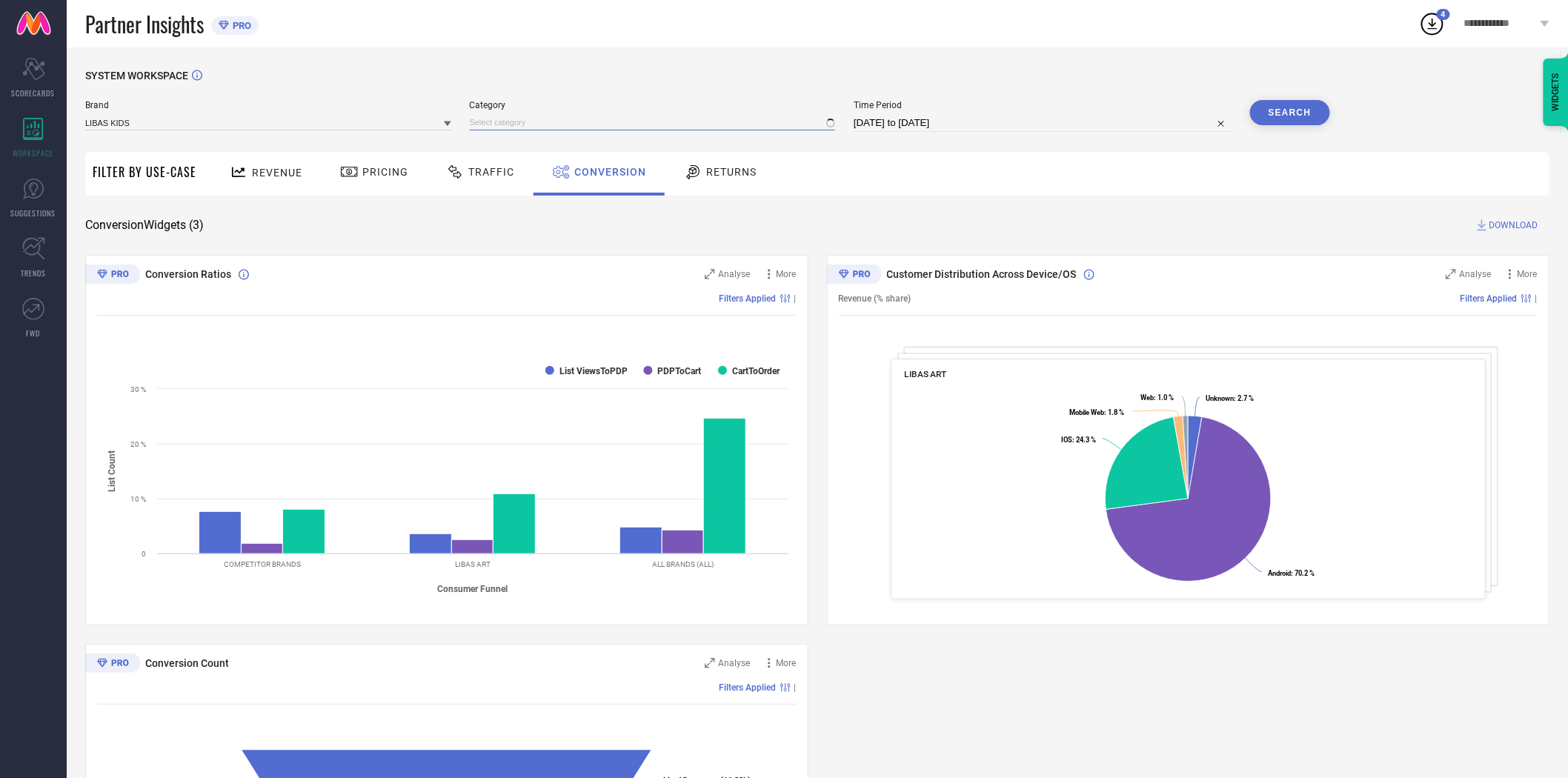
click at [560, 116] on input at bounding box center [653, 123] width 366 height 16
click at [545, 139] on div "All" at bounding box center [653, 143] width 366 height 25
click at [1289, 121] on button "Search" at bounding box center [1289, 113] width 80 height 25
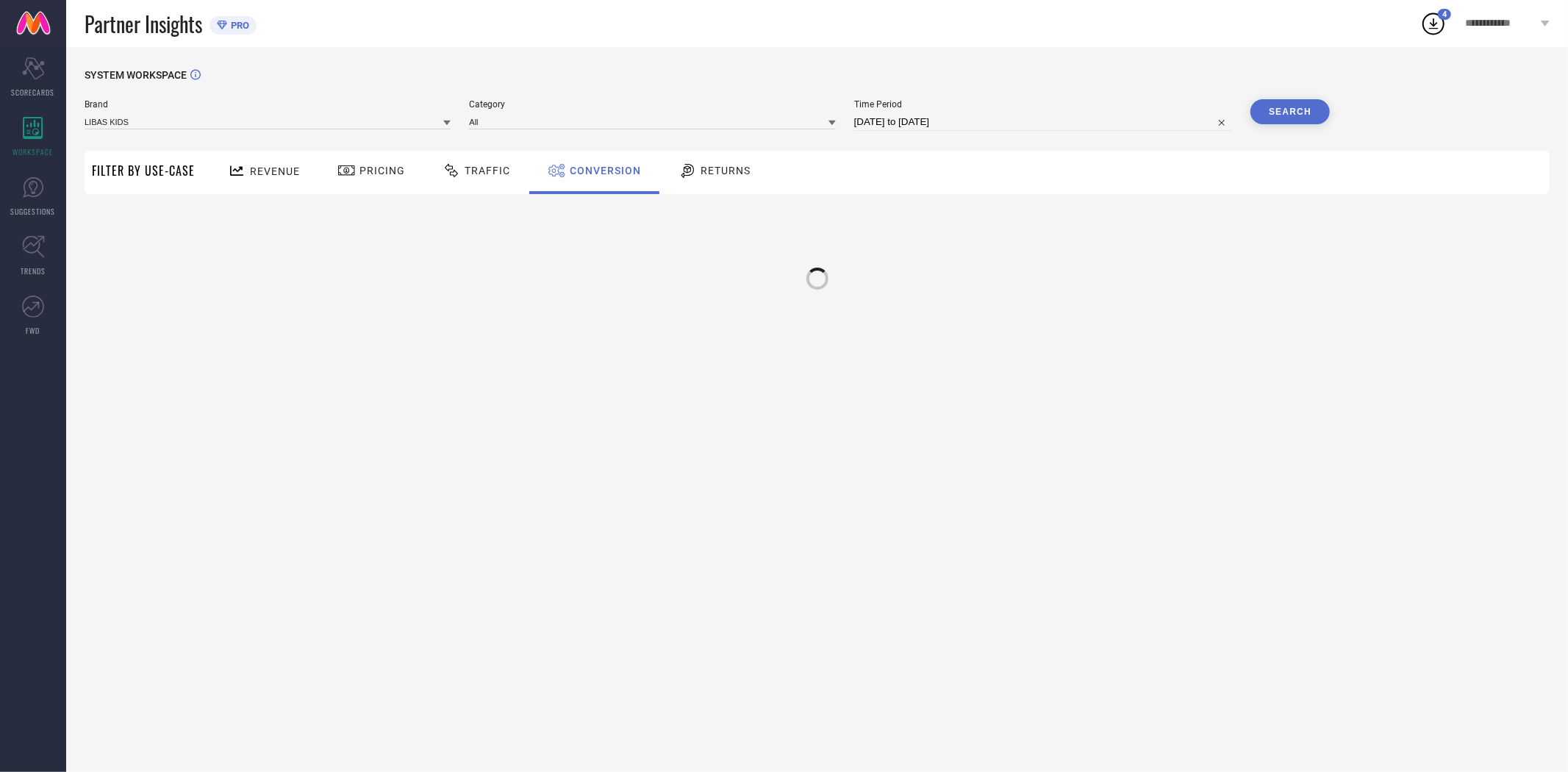
click at [1117, 186] on div "Revenue Pricing Traffic Conversion Returns" at bounding box center [875, 172] width 1347 height 43
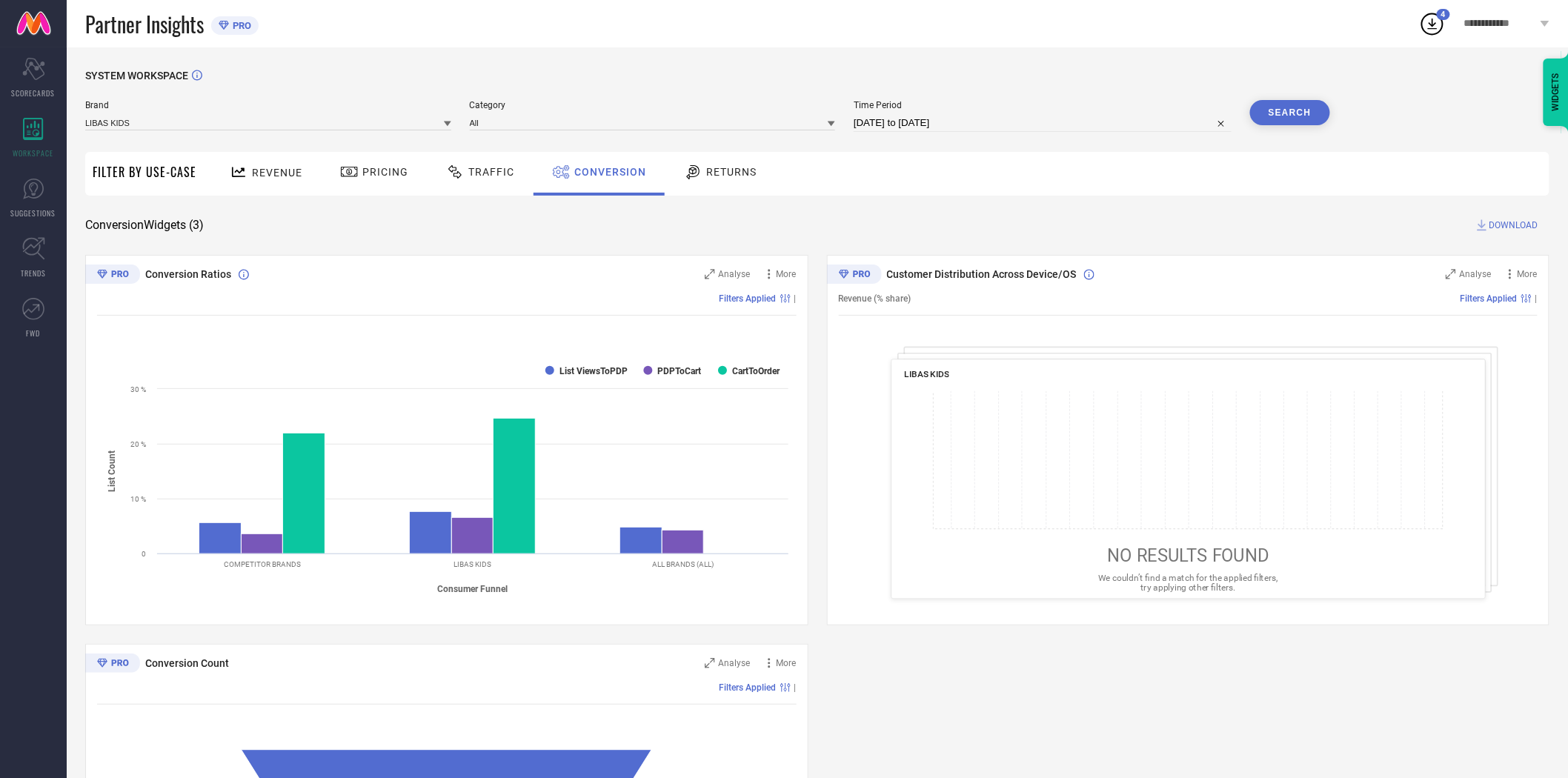
click at [1302, 112] on button "Search" at bounding box center [1289, 113] width 80 height 25
click at [1503, 219] on span "DOWNLOAD" at bounding box center [1514, 225] width 49 height 15
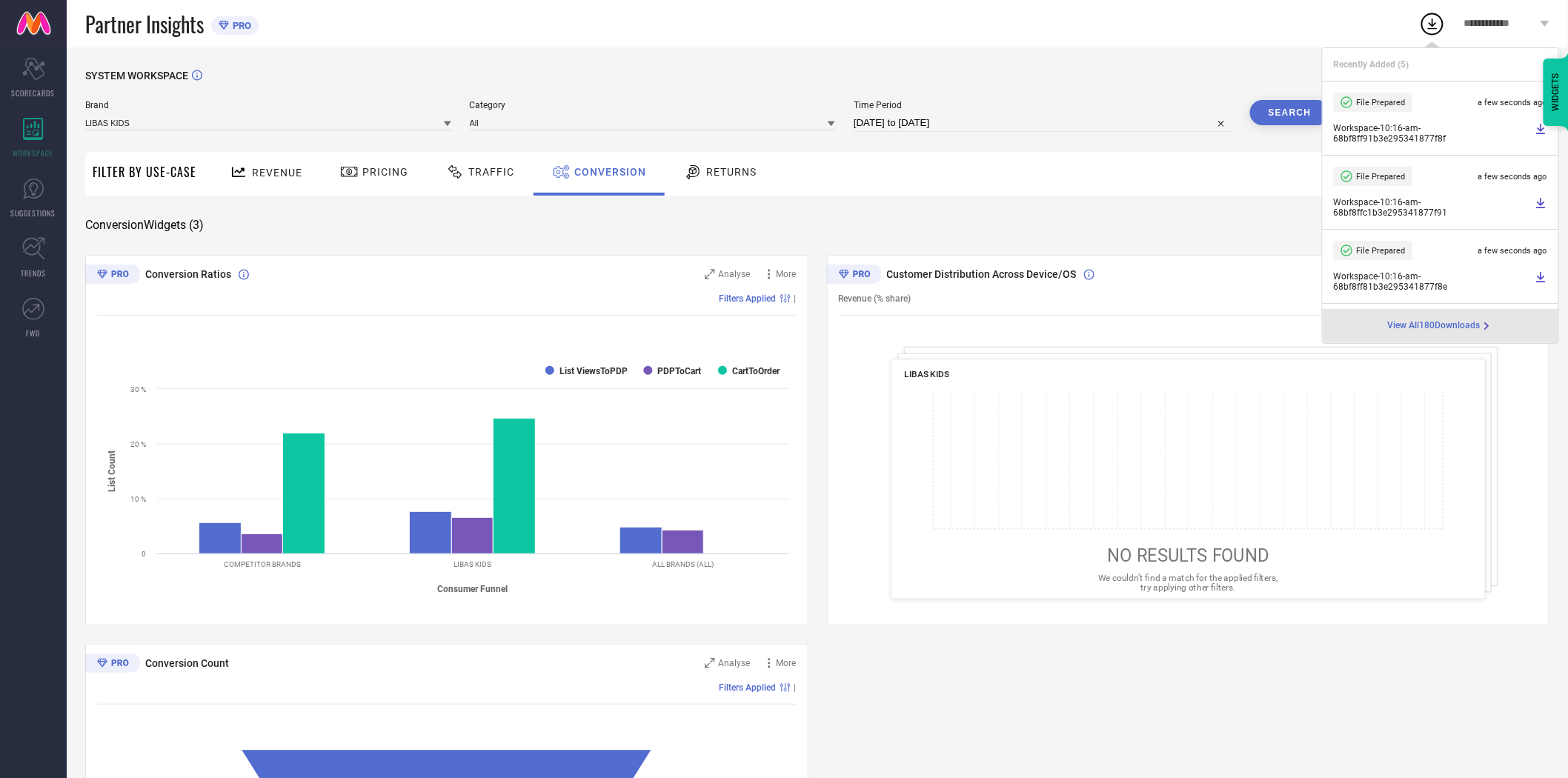
click at [942, 197] on div "SYSTEM WORKSPACE Brand LIBAS KIDS Category All Time Period [DATE] to [DATE] Sea…" at bounding box center [818, 542] width 1465 height 944
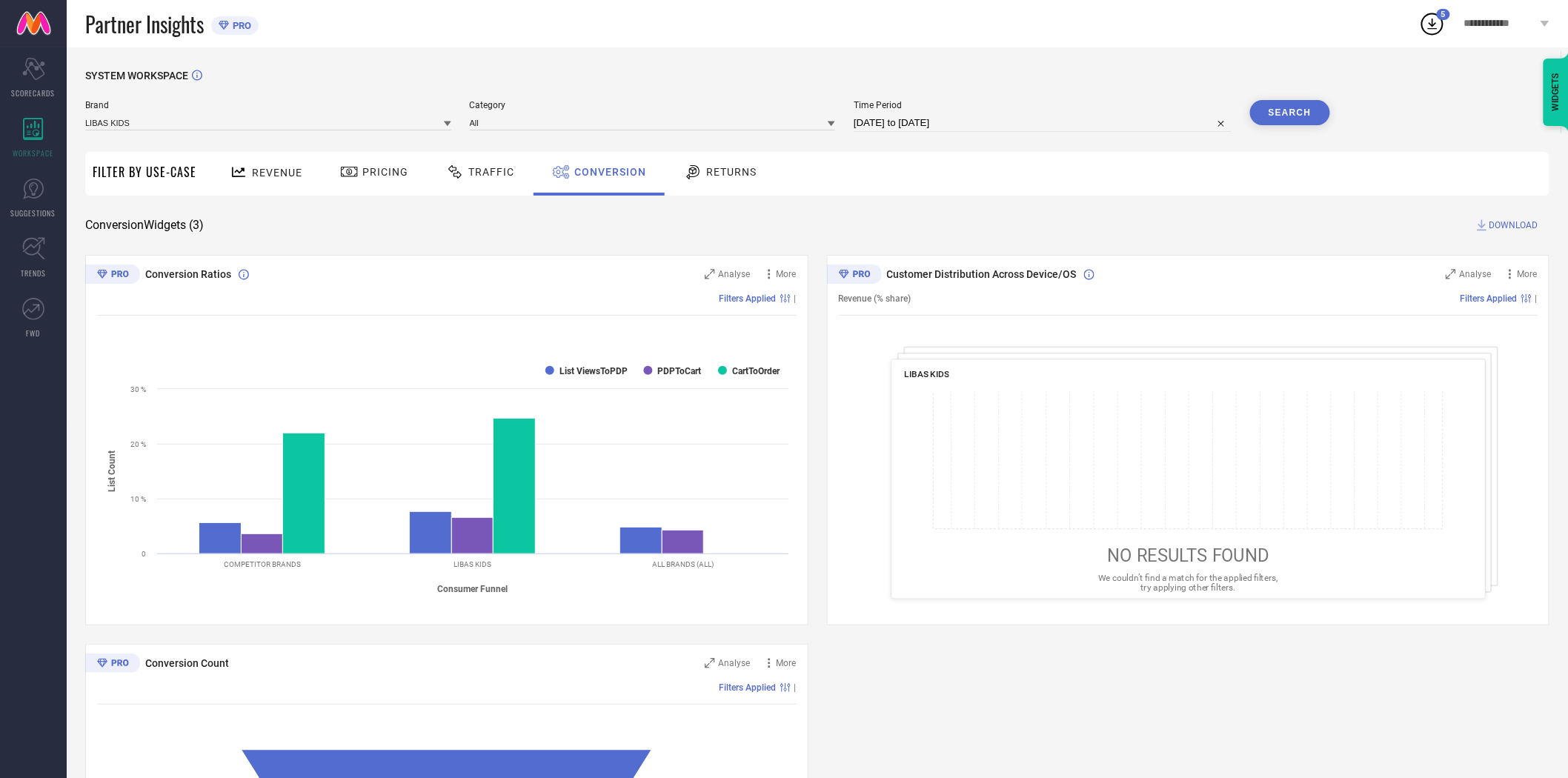
click at [1067, 79] on div "SYSTEM WORKSPACE" at bounding box center [818, 85] width 1465 height 30
drag, startPoint x: 1068, startPoint y: 661, endPoint x: 1105, endPoint y: 587, distance: 82.7
click at [1068, 661] on div "Conversion Ratios Analyse More Filters Applied | Created with Highcharts 9.3.3 …" at bounding box center [818, 635] width 1465 height 759
